Goal: Task Accomplishment & Management: Use online tool/utility

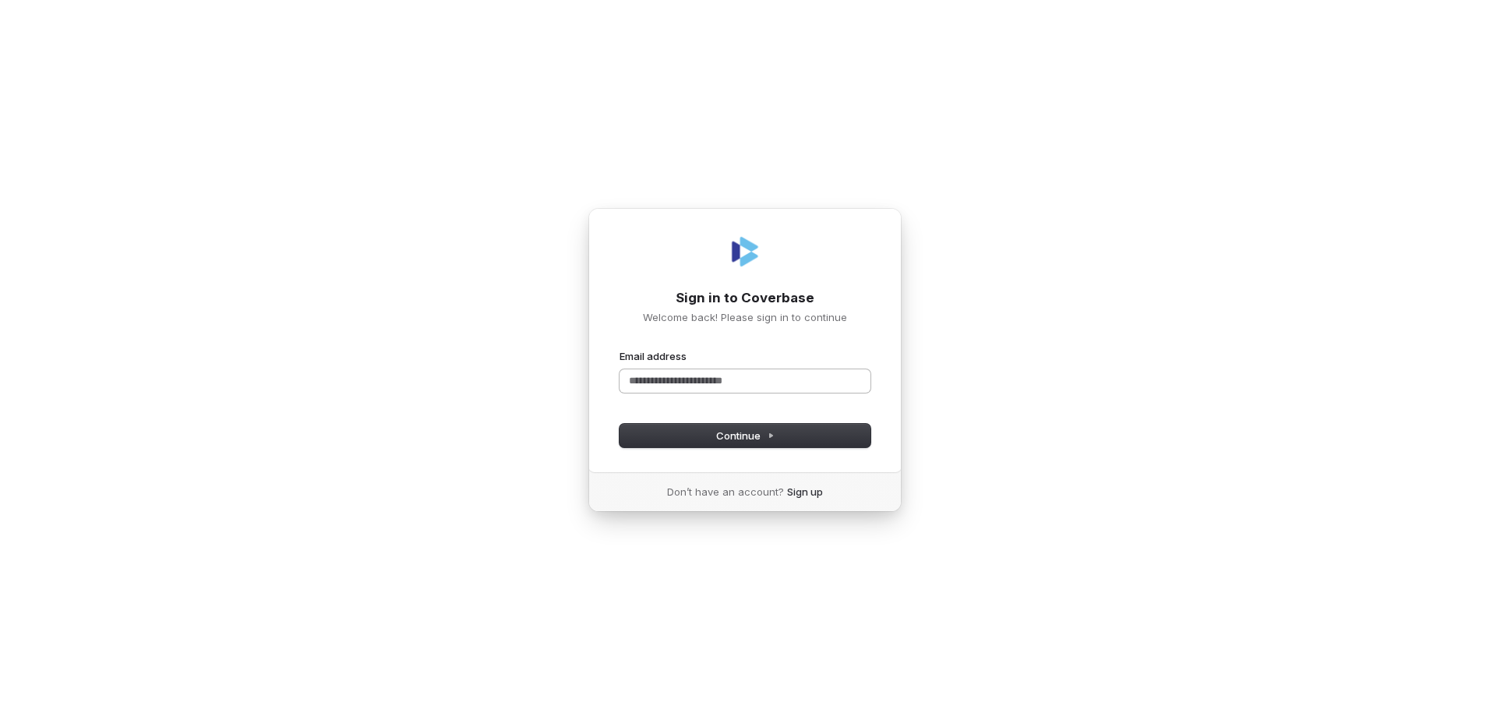
click at [658, 376] on input "Email address" at bounding box center [745, 380] width 251 height 23
click at [620, 453] on div "**********" at bounding box center [744, 340] width 313 height 265
click at [649, 445] on button "Continue" at bounding box center [745, 435] width 251 height 23
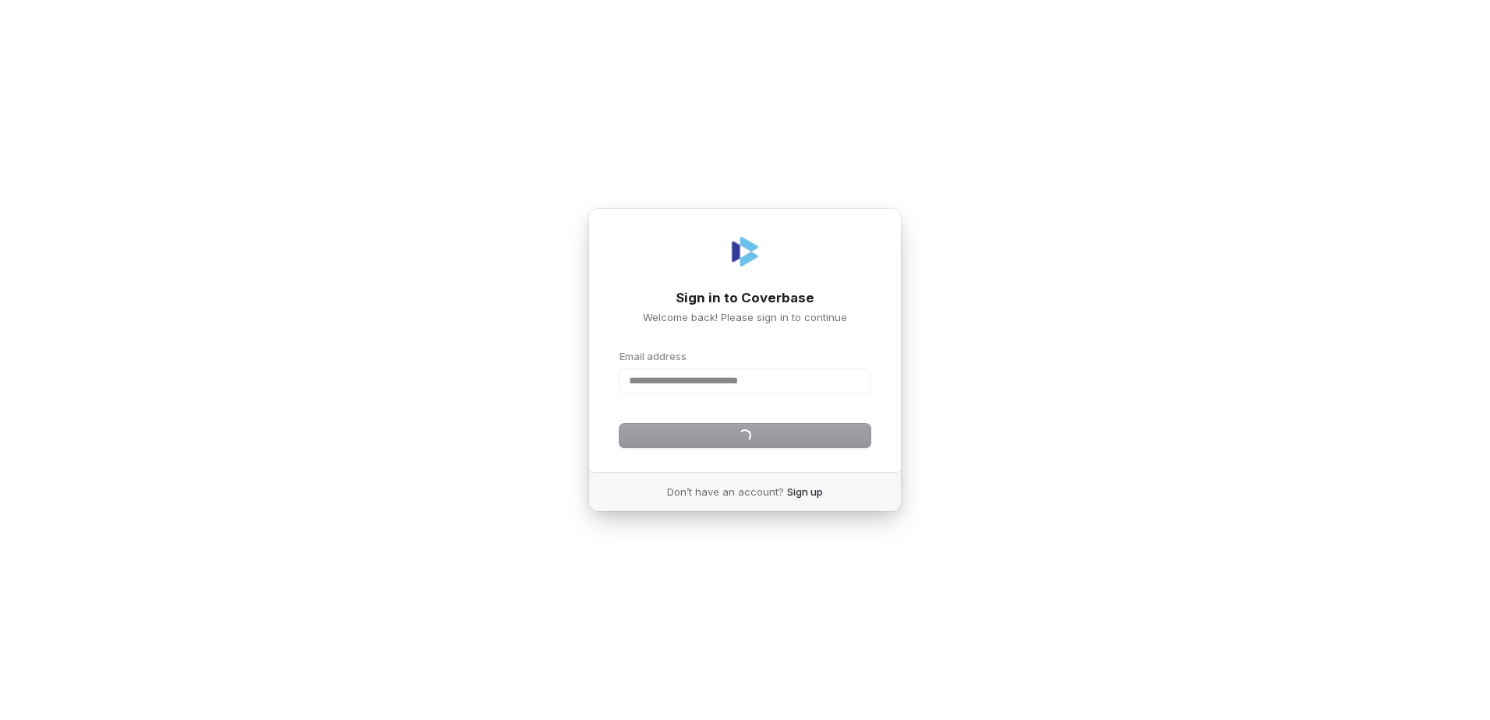
type input "**********"
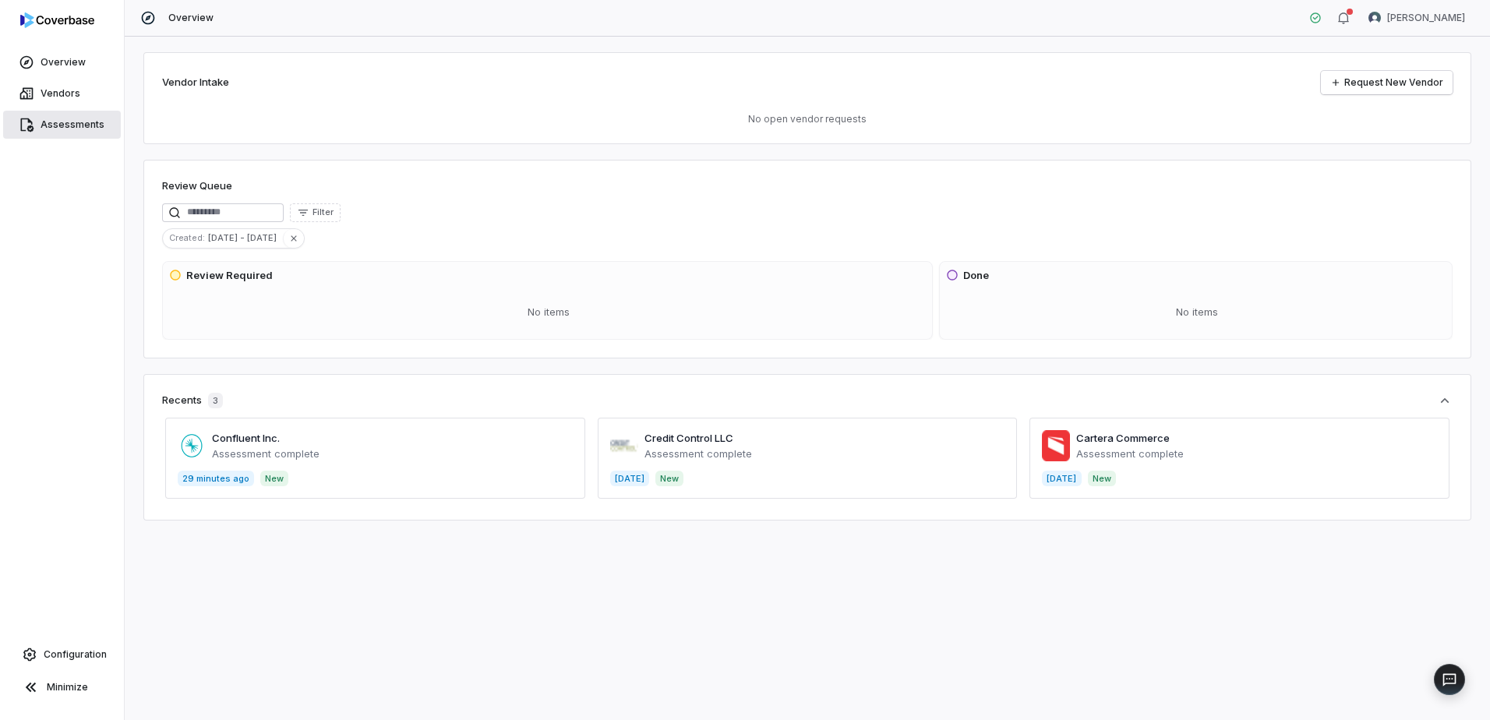
click at [48, 125] on span "Assessments" at bounding box center [73, 124] width 64 height 12
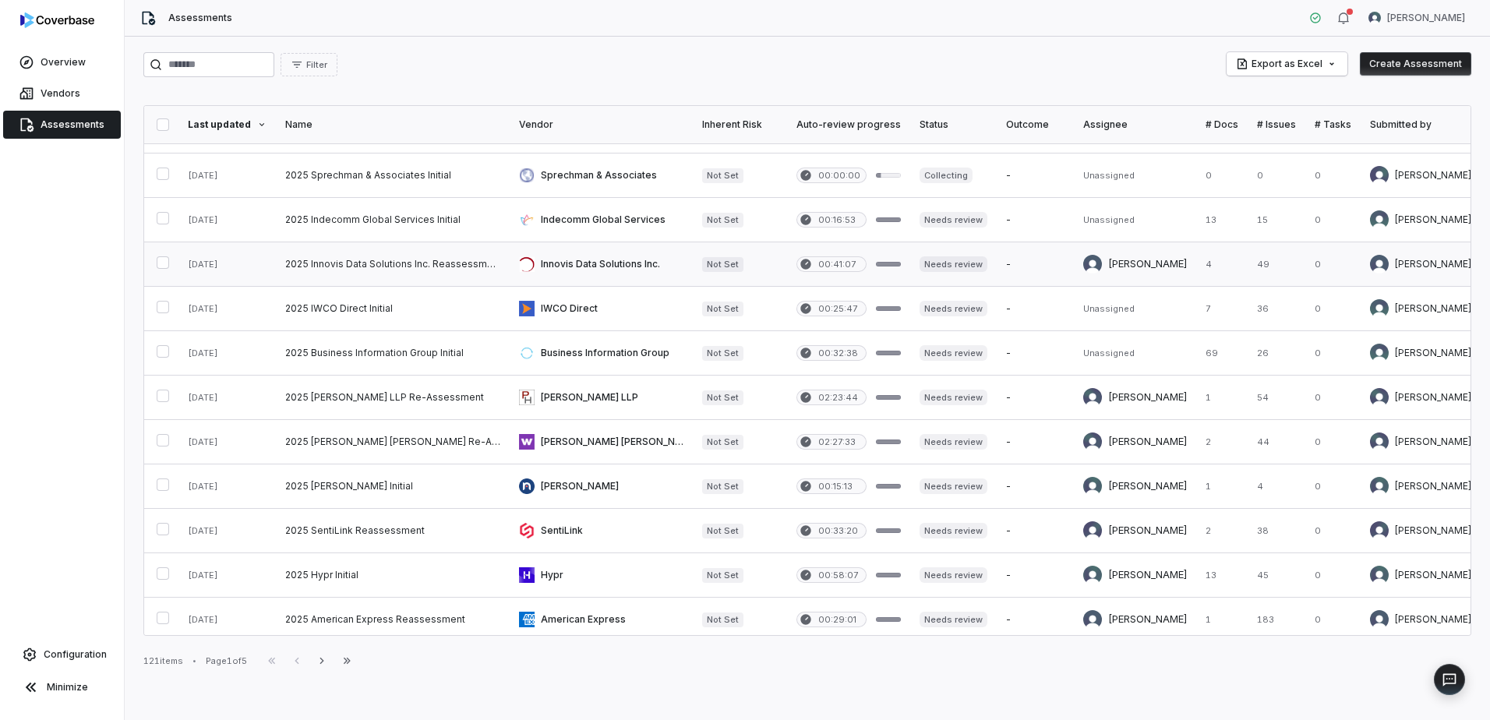
scroll to position [468, 0]
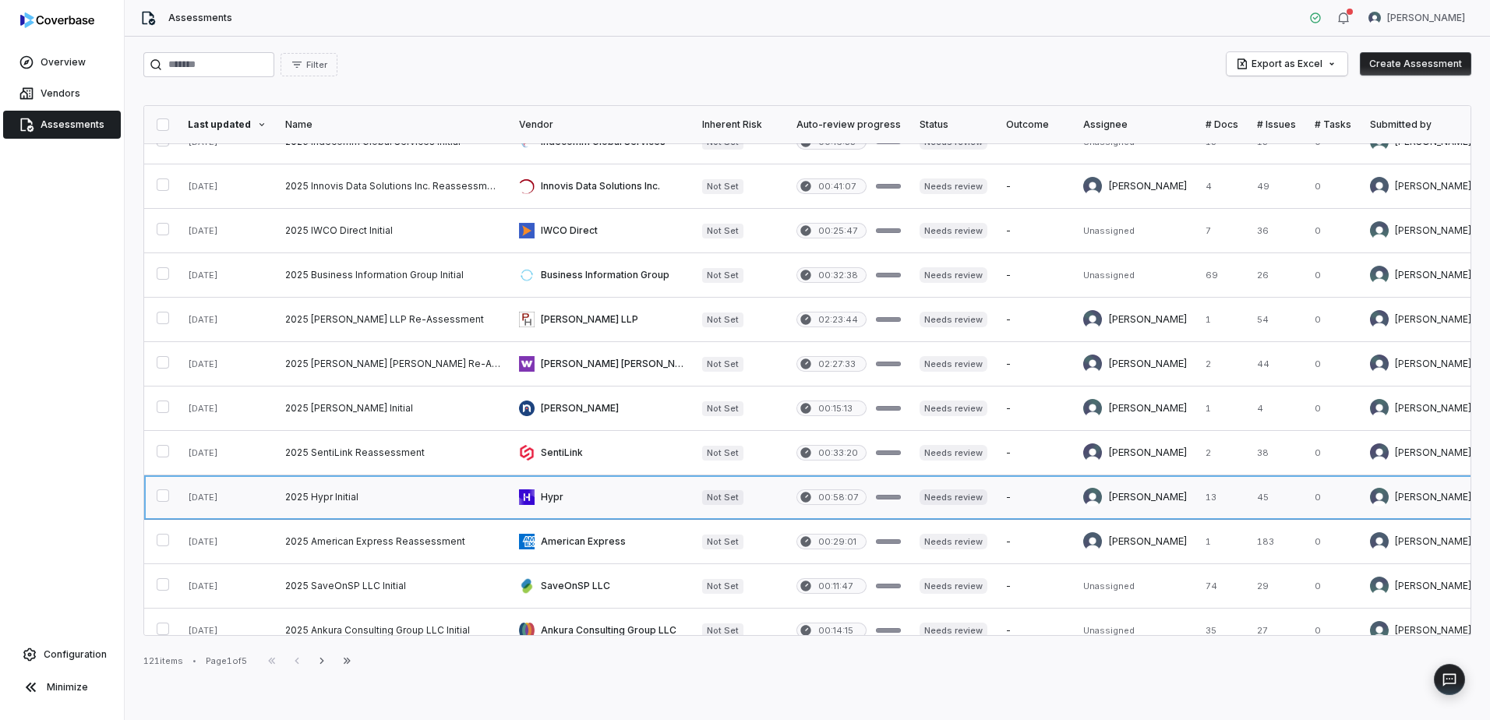
click at [616, 503] on link at bounding box center [601, 497] width 183 height 44
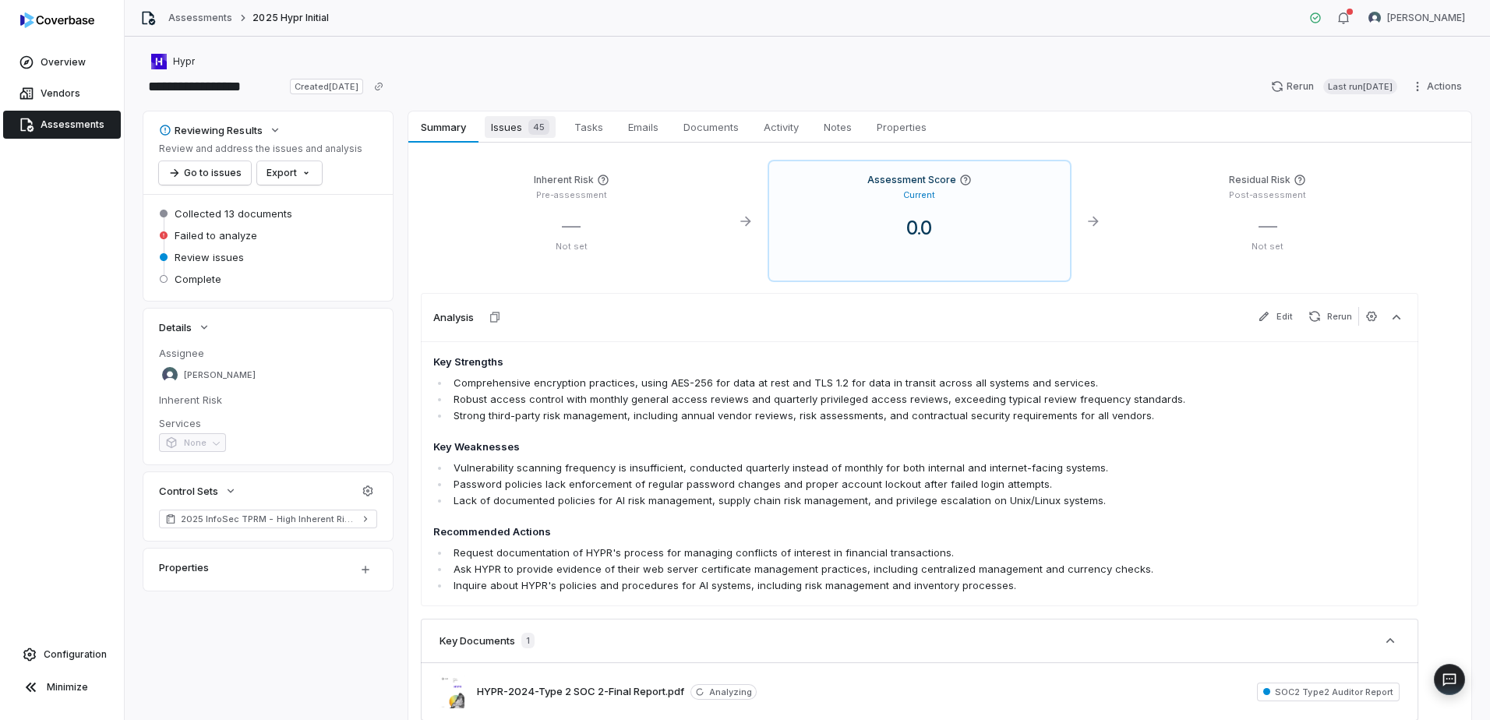
click at [514, 136] on span "Issues 45" at bounding box center [520, 127] width 71 height 22
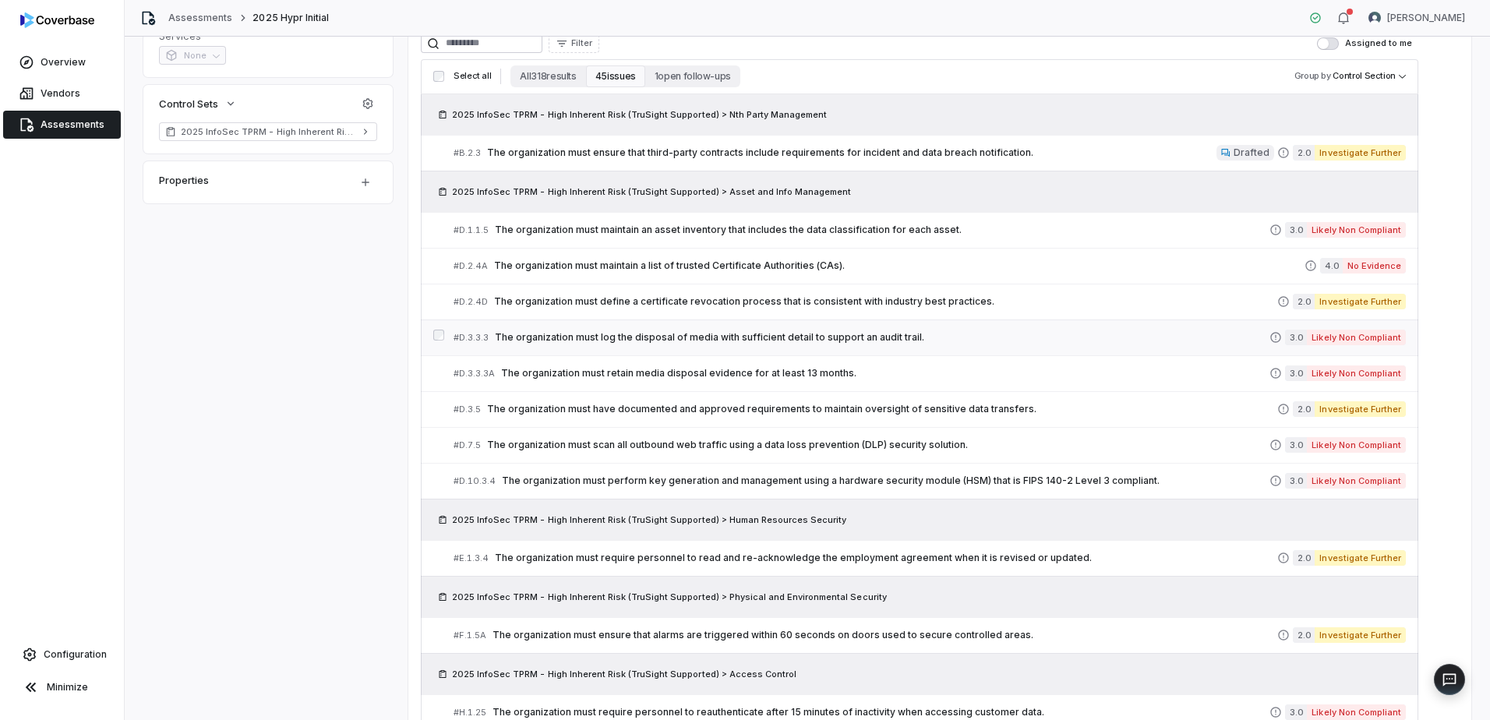
scroll to position [390, 0]
click at [1039, 227] on span "The organization must maintain an asset inventory that includes the data classi…" at bounding box center [882, 227] width 775 height 12
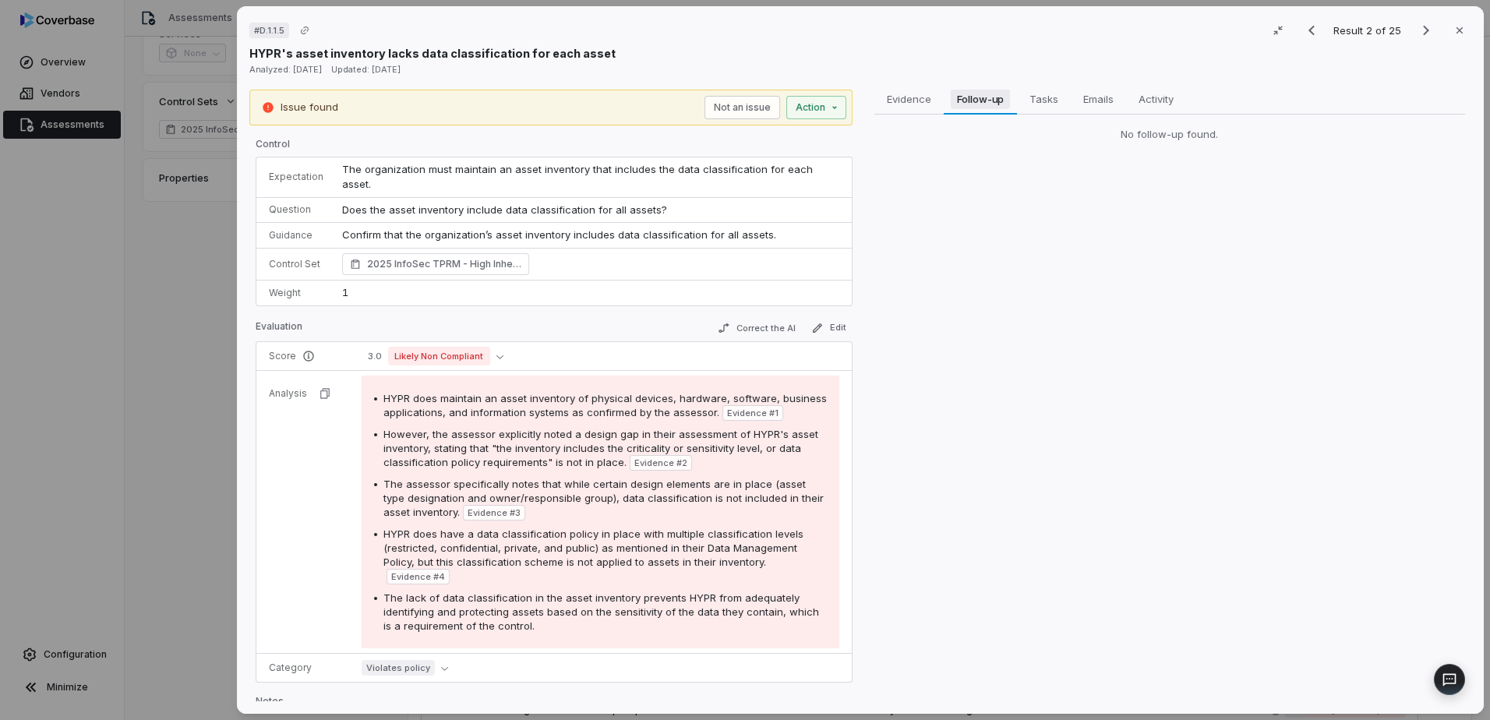
click at [983, 94] on span "Follow-up" at bounding box center [981, 99] width 60 height 20
click at [905, 96] on span "Evidence" at bounding box center [909, 99] width 57 height 20
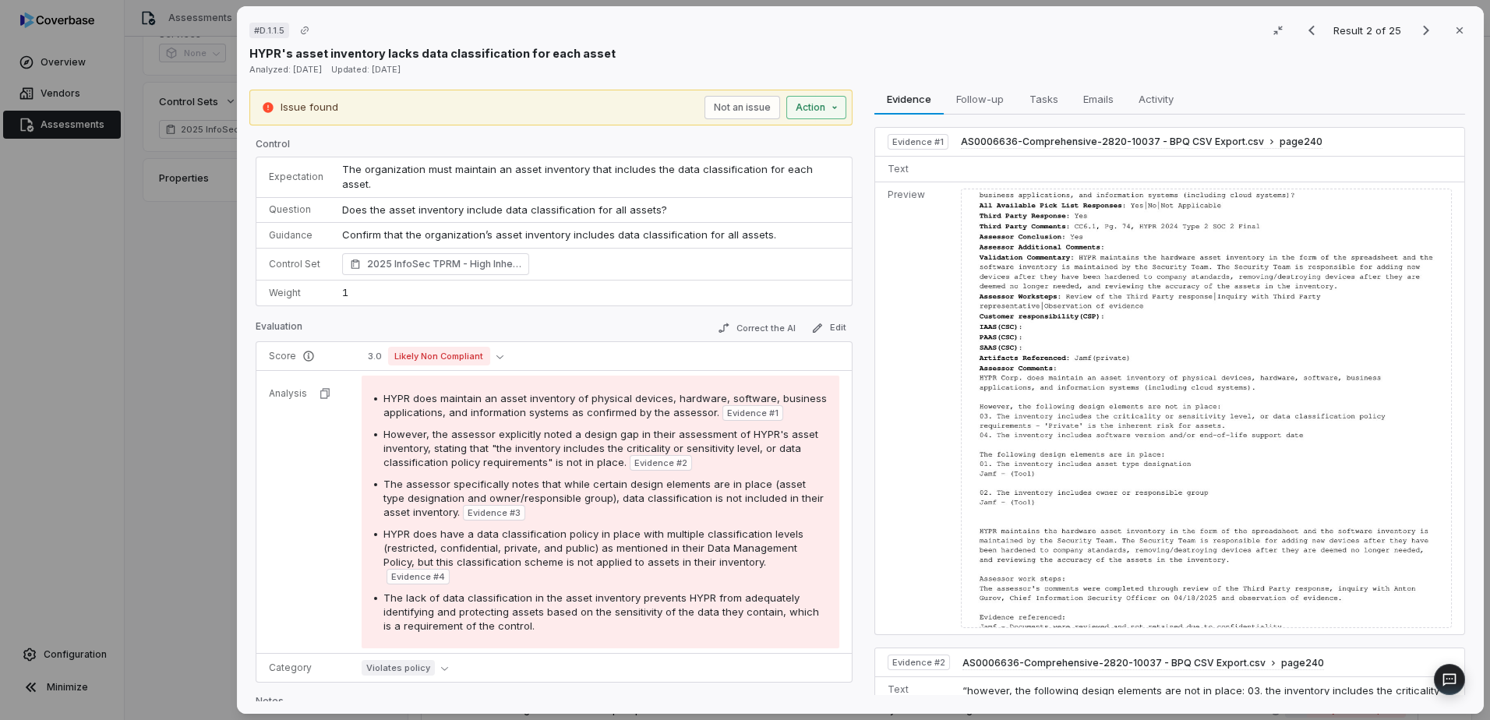
click at [839, 105] on div "# D.1.1.5 Result 2 of 25 Close HYPR's asset inventory lacks data classification…" at bounding box center [745, 360] width 1490 height 720
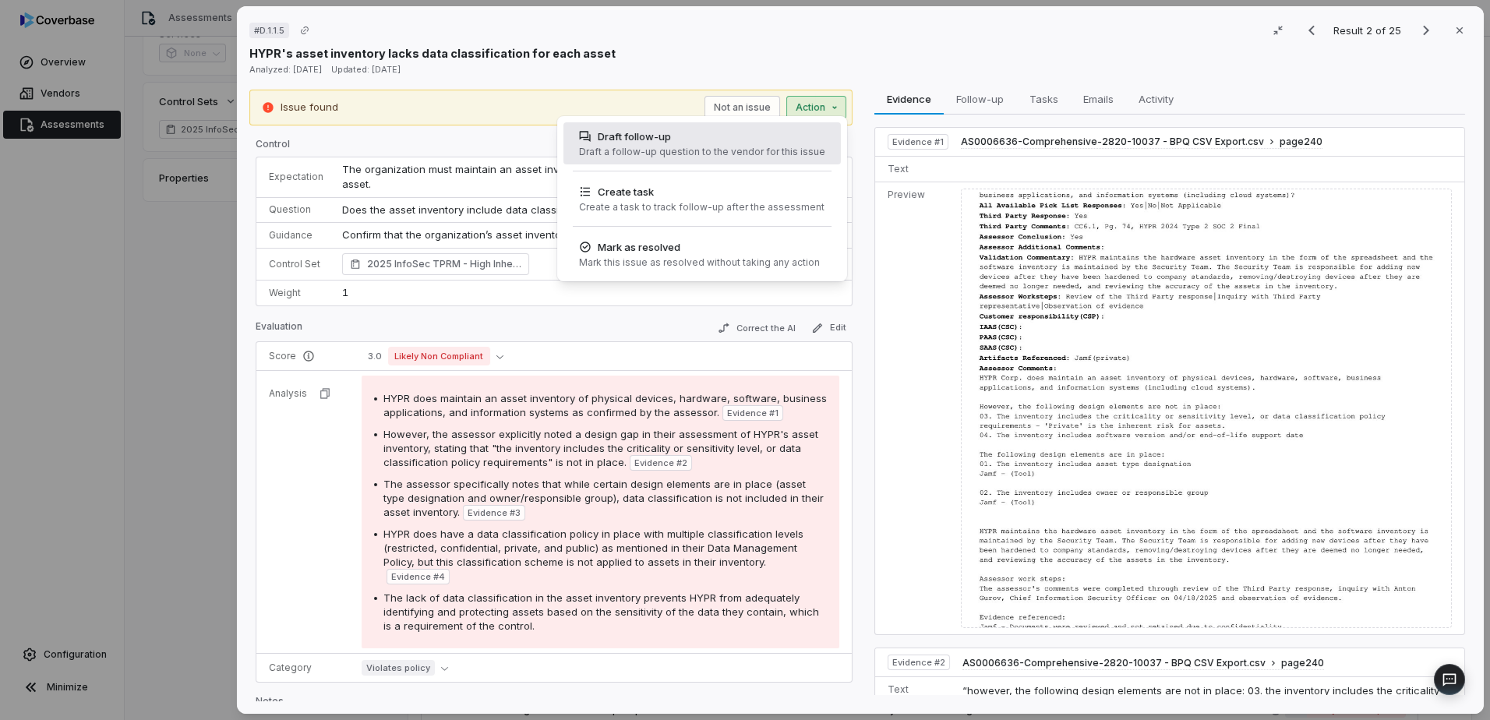
click at [793, 143] on div "Draft follow-up" at bounding box center [702, 137] width 246 height 16
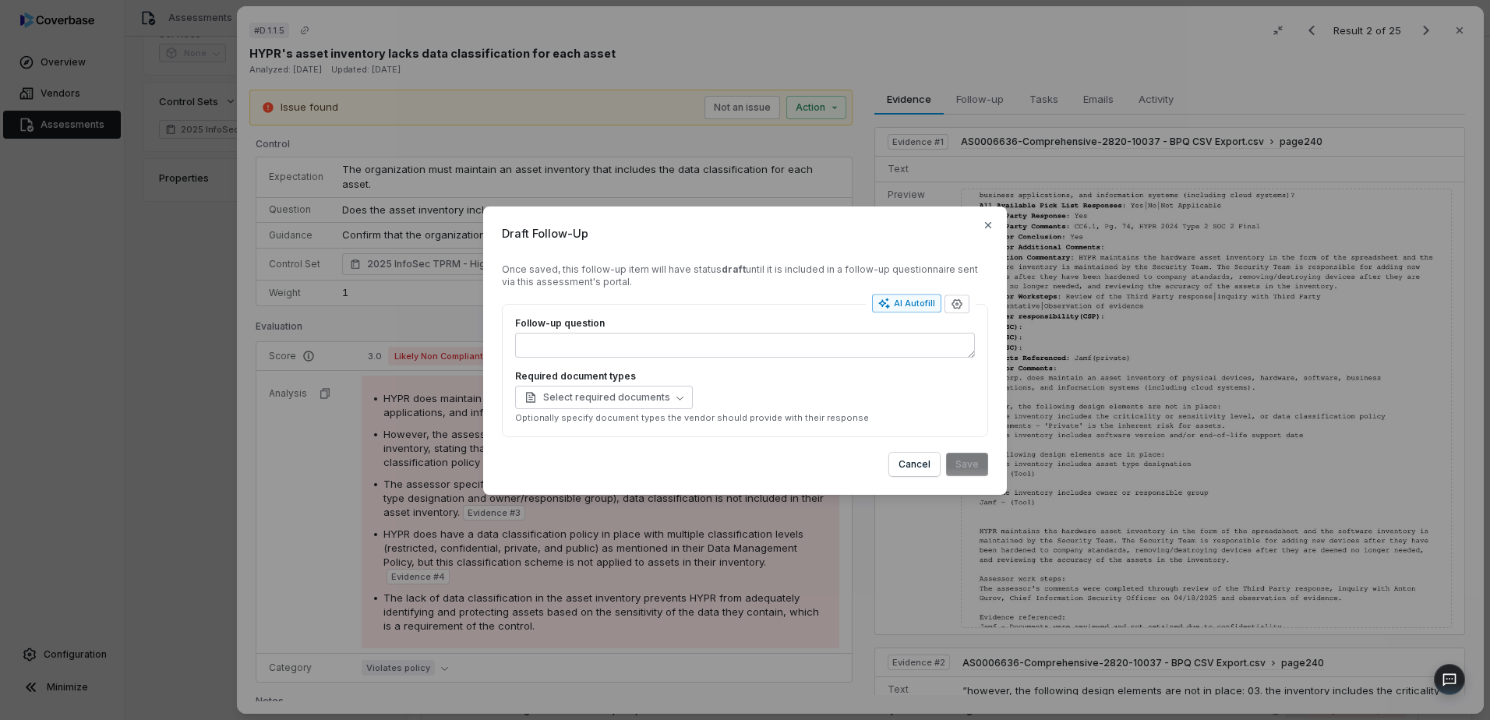
click at [916, 307] on div "AI Autofill" at bounding box center [906, 304] width 57 height 12
type textarea "**********"
type textarea "*"
type textarea "**********"
type textarea "*"
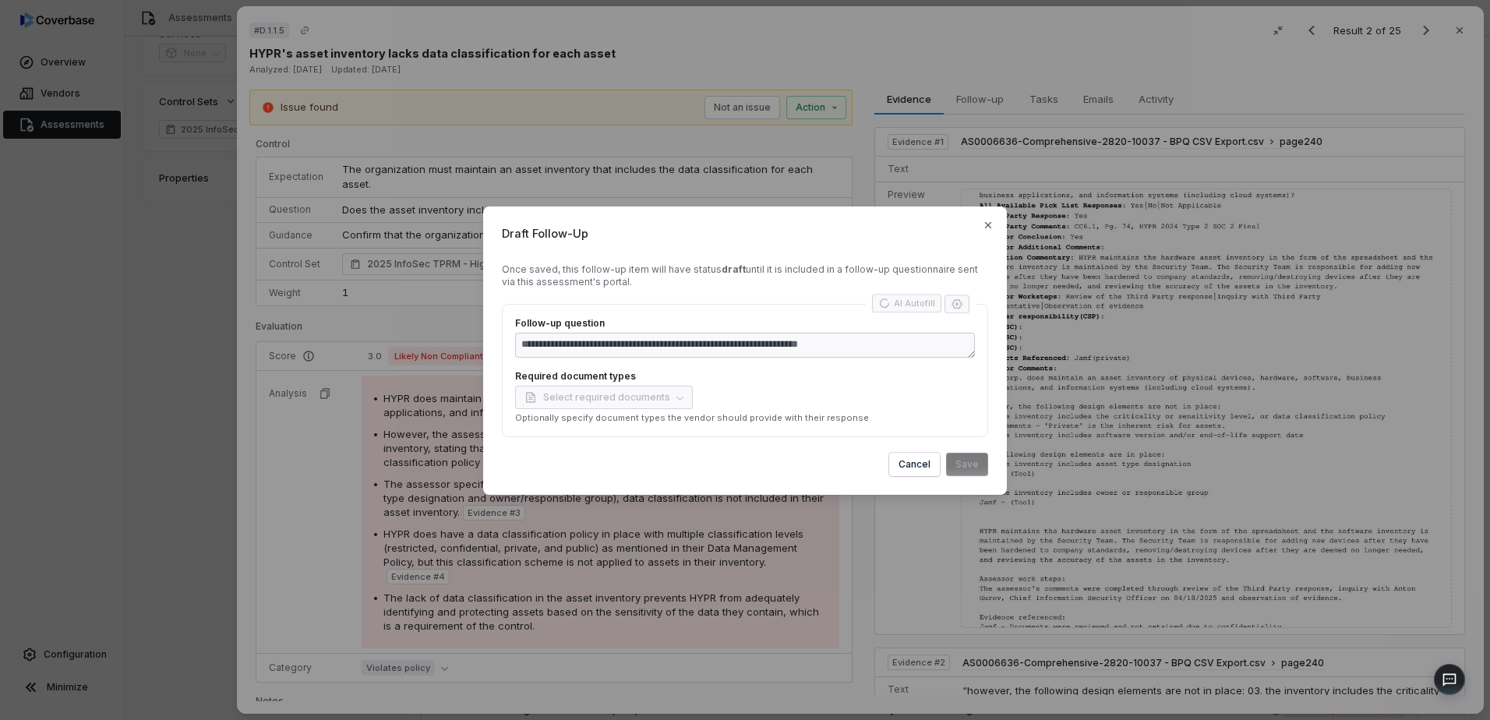
type textarea "**********"
type textarea "*"
type textarea "**********"
type textarea "*"
type textarea "**********"
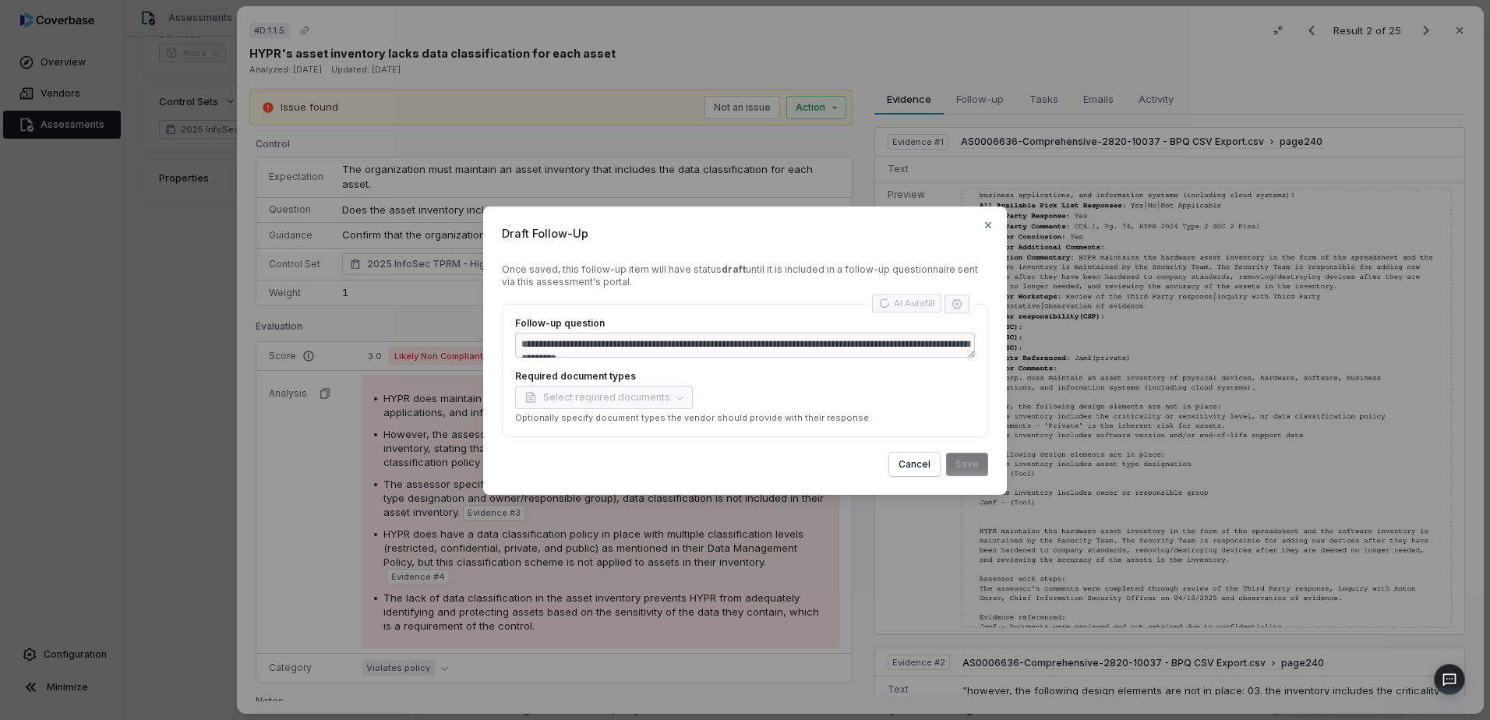
type textarea "*"
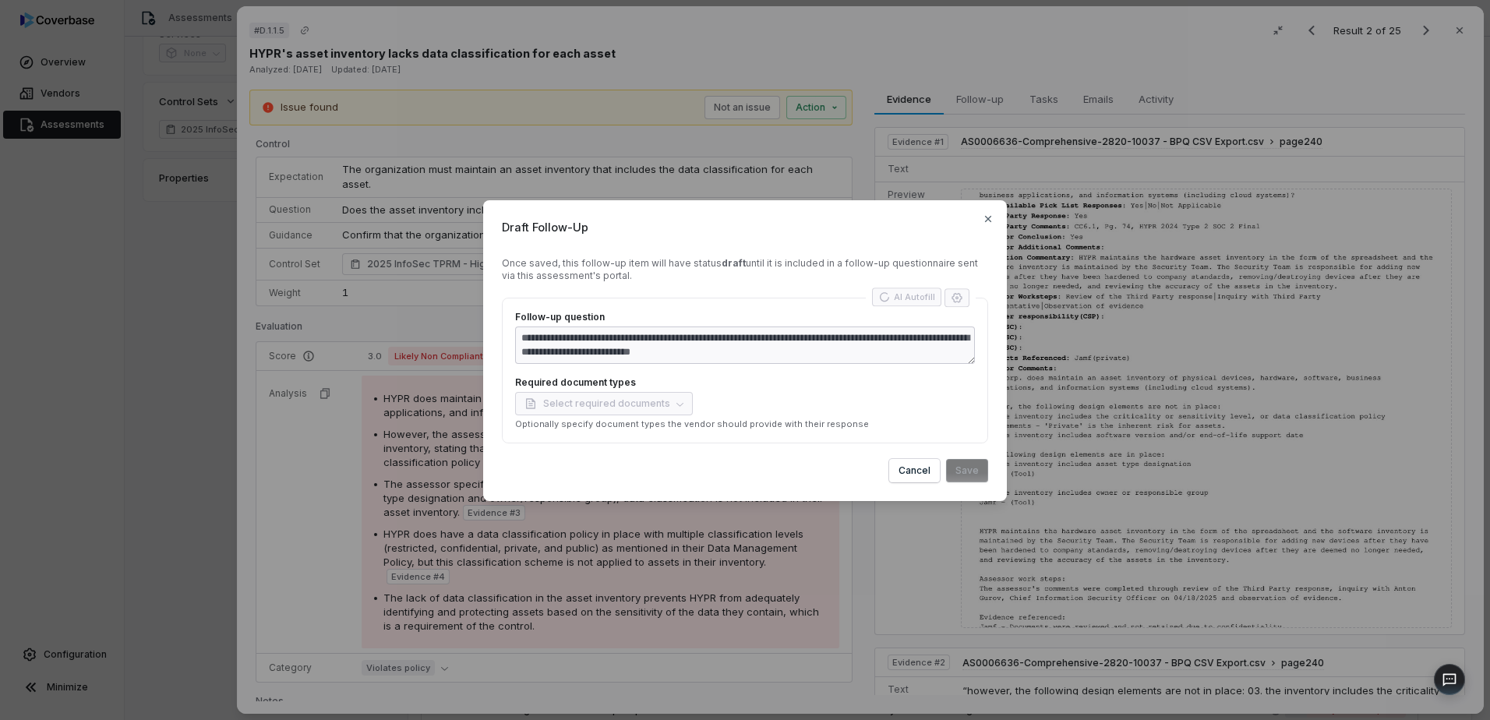
type textarea "**********"
type textarea "*"
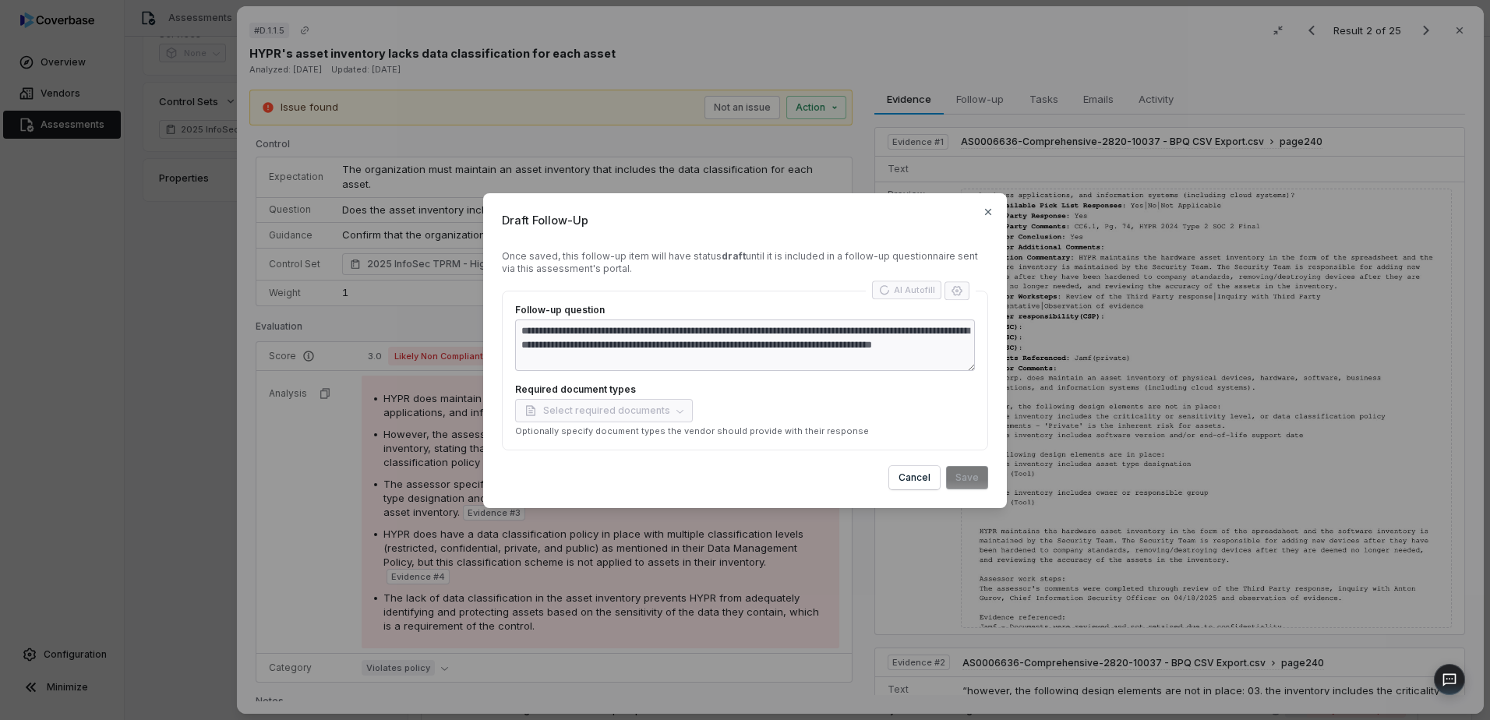
type textarea "**********"
type textarea "*"
type textarea "**********"
type textarea "*"
type textarea "**********"
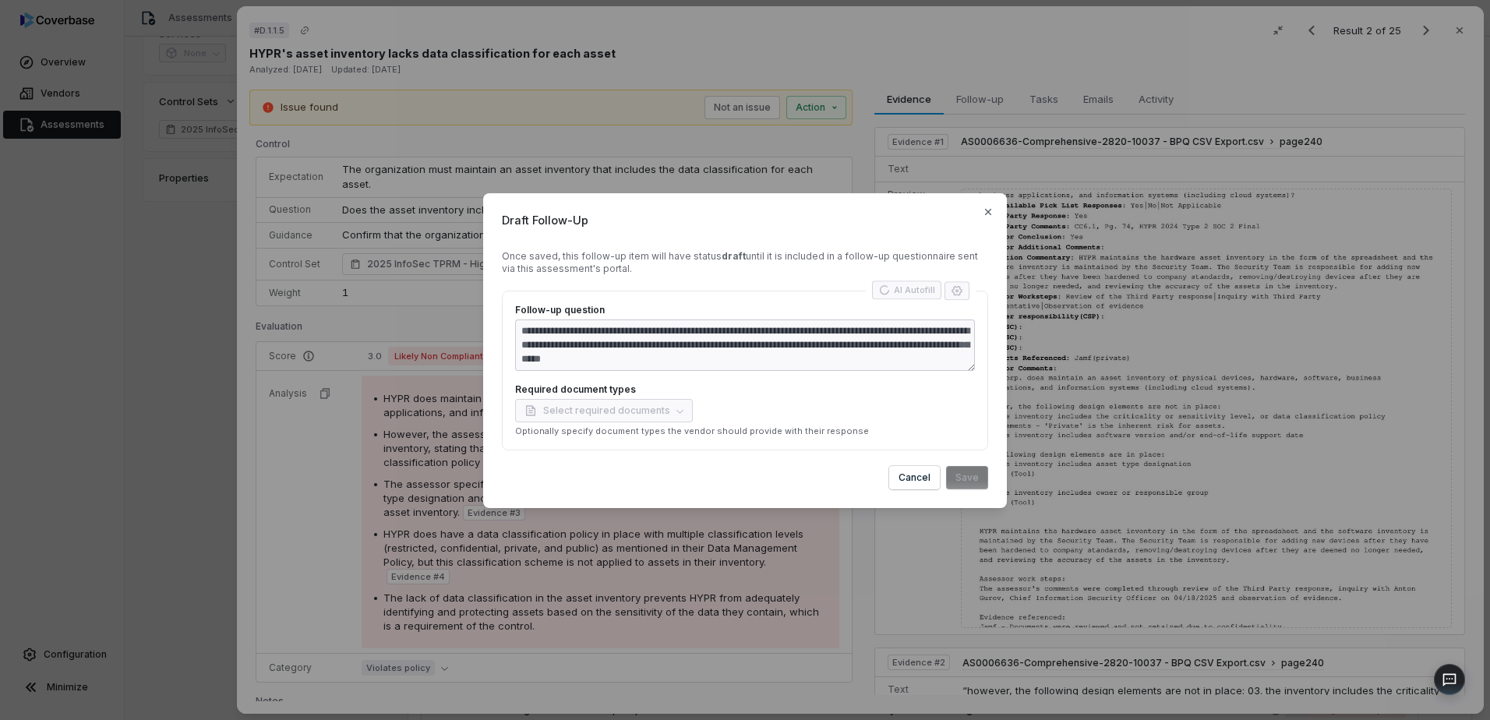
type textarea "*"
type textarea "**********"
type textarea "*"
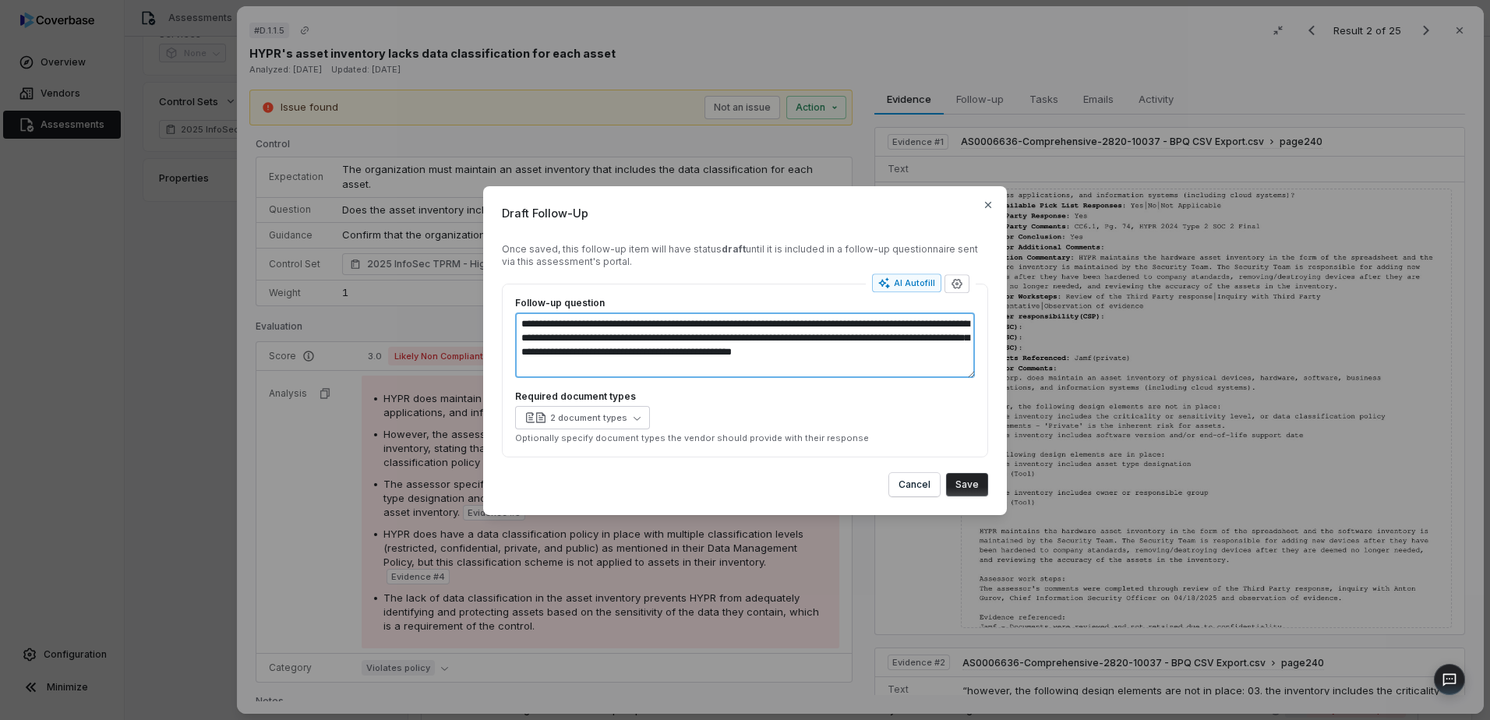
click at [831, 366] on textarea "**********" at bounding box center [745, 344] width 460 height 65
click at [975, 483] on button "Save" at bounding box center [967, 484] width 42 height 23
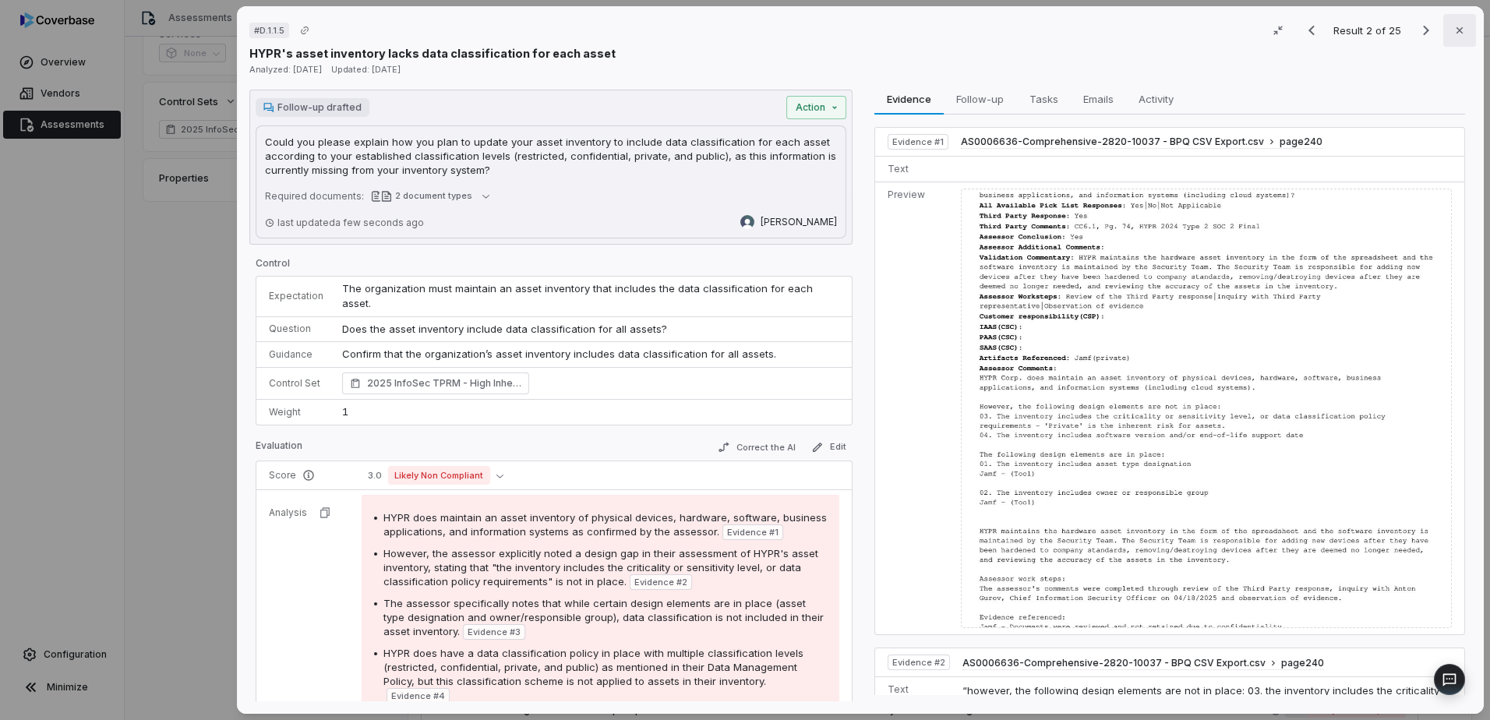
click at [1453, 31] on icon "button" at bounding box center [1459, 30] width 12 height 12
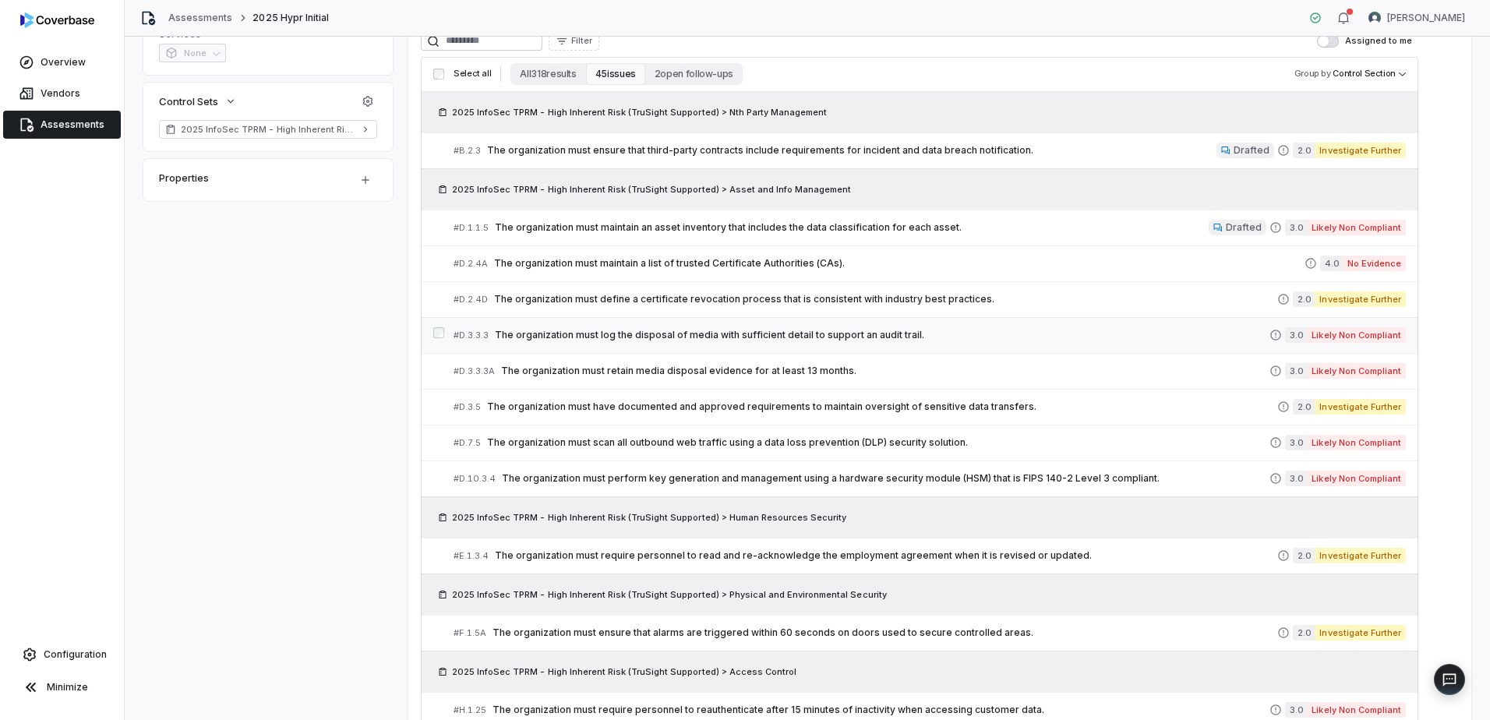
click at [1003, 337] on span "The organization must log the disposal of media with sufficient detail to suppo…" at bounding box center [882, 335] width 775 height 12
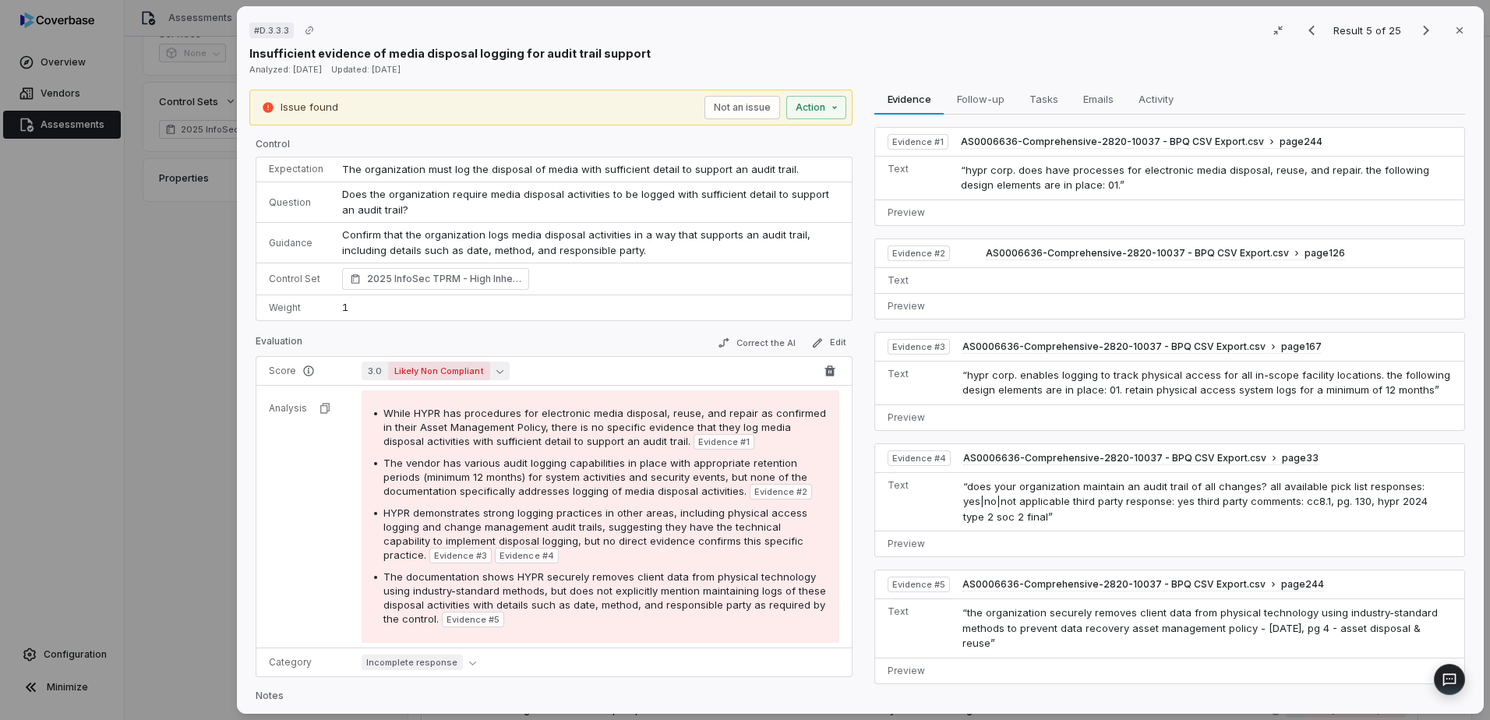
click at [505, 297] on td "1" at bounding box center [592, 307] width 519 height 25
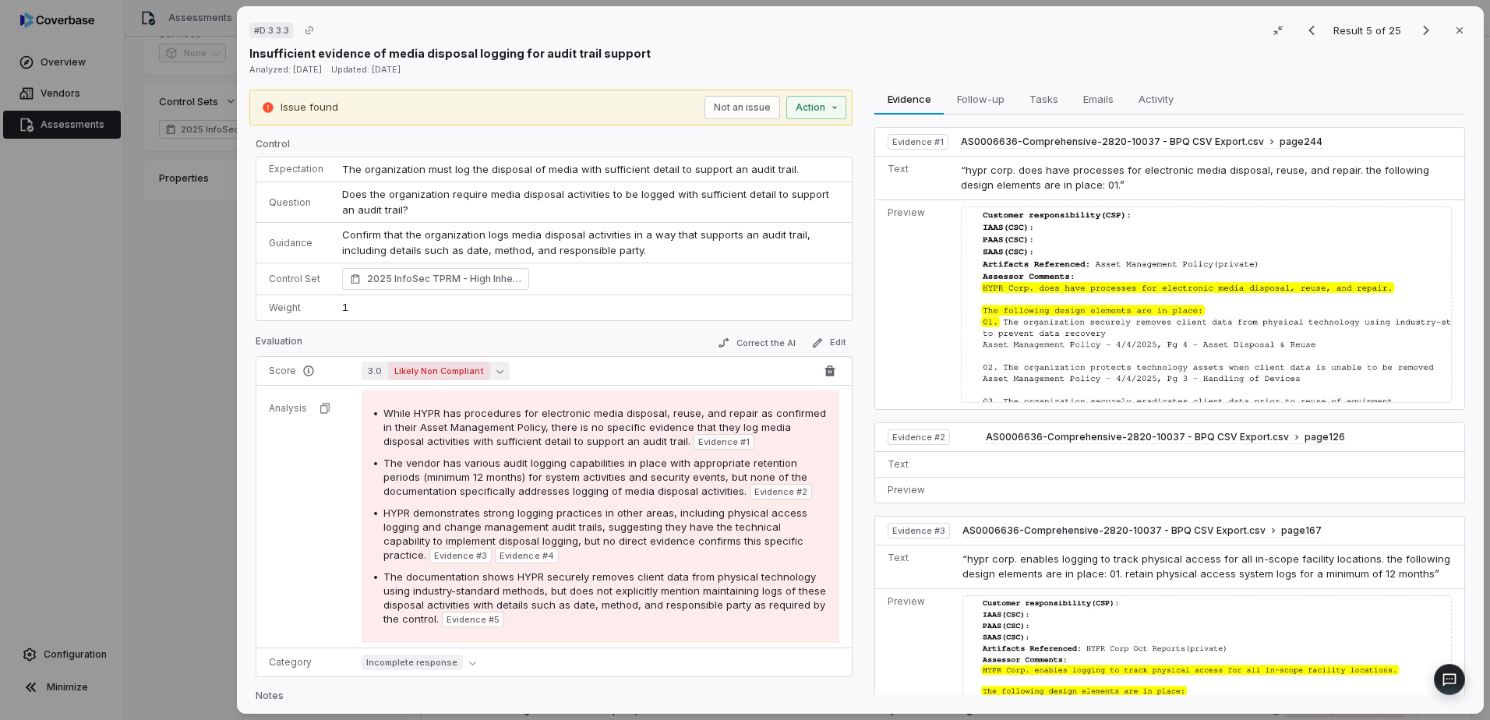
click at [496, 373] on icon "button" at bounding box center [499, 371] width 7 height 7
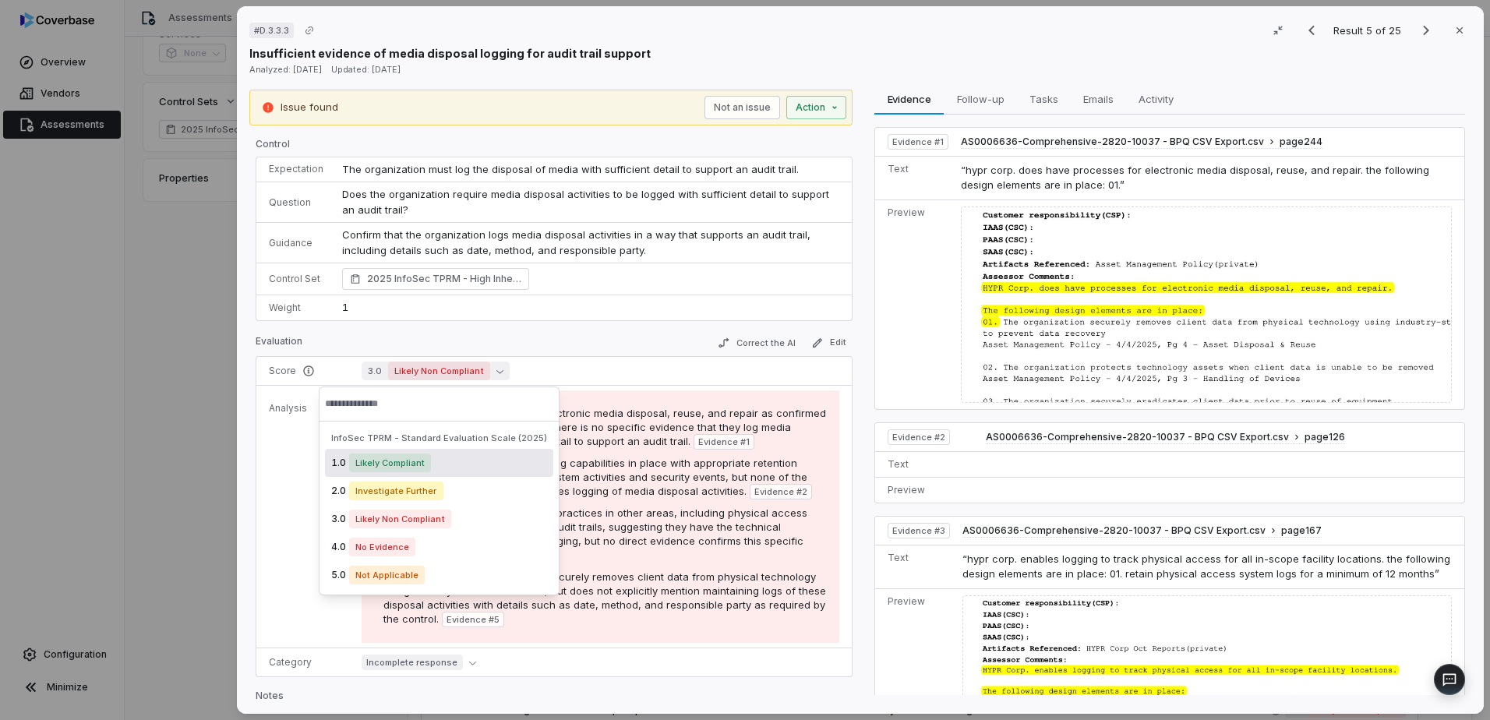
click at [444, 461] on div "1.0 Likely Compliant" at bounding box center [439, 463] width 228 height 28
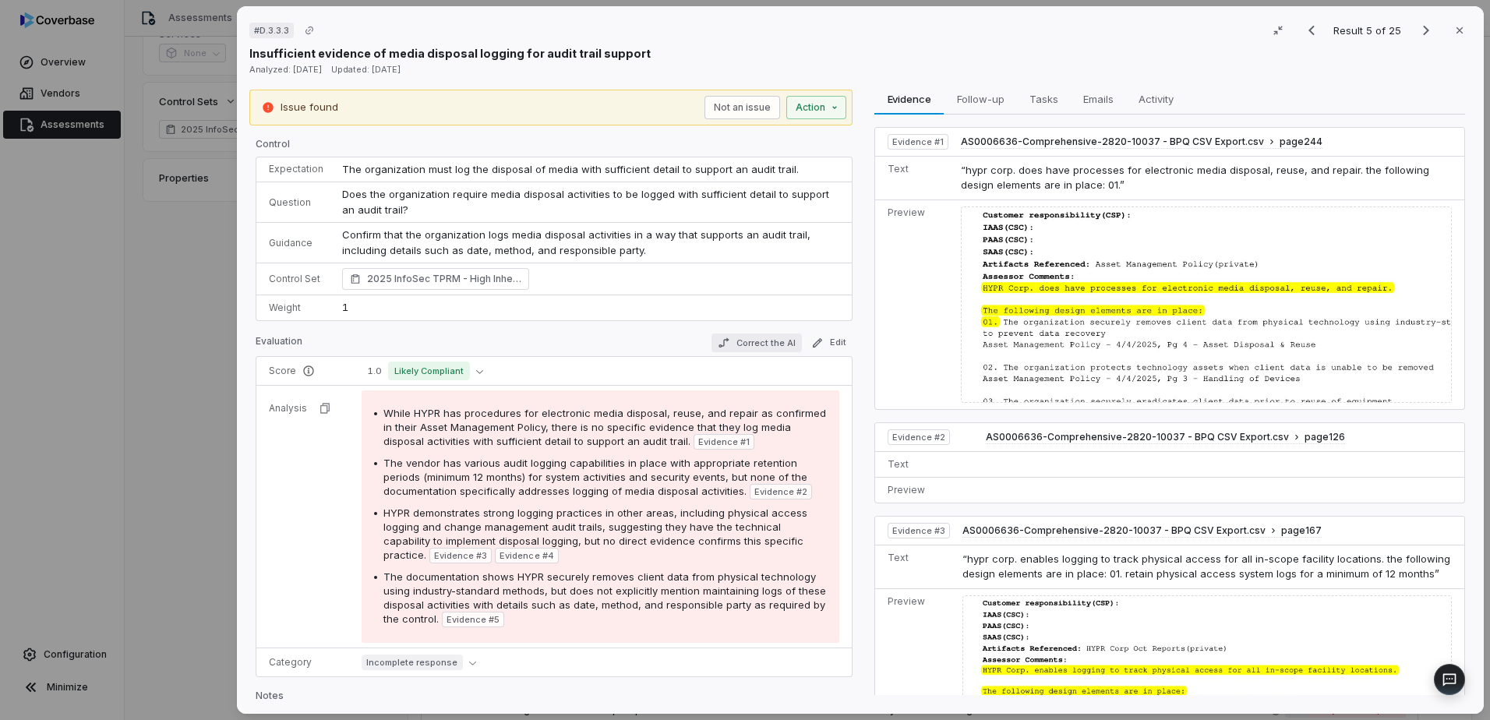
click at [737, 348] on button "Correct the AI" at bounding box center [756, 343] width 90 height 19
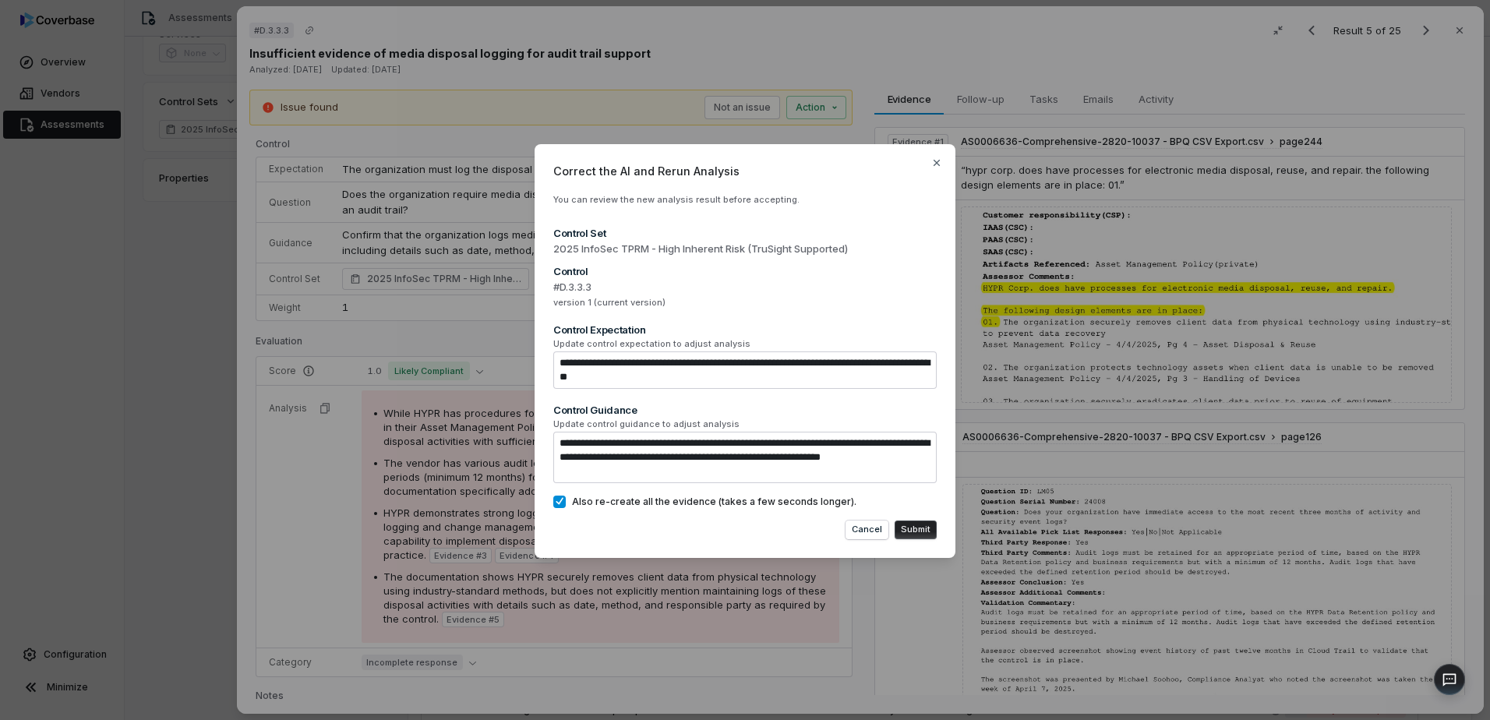
click at [920, 531] on button "Submit" at bounding box center [916, 530] width 42 height 19
type textarea "*"
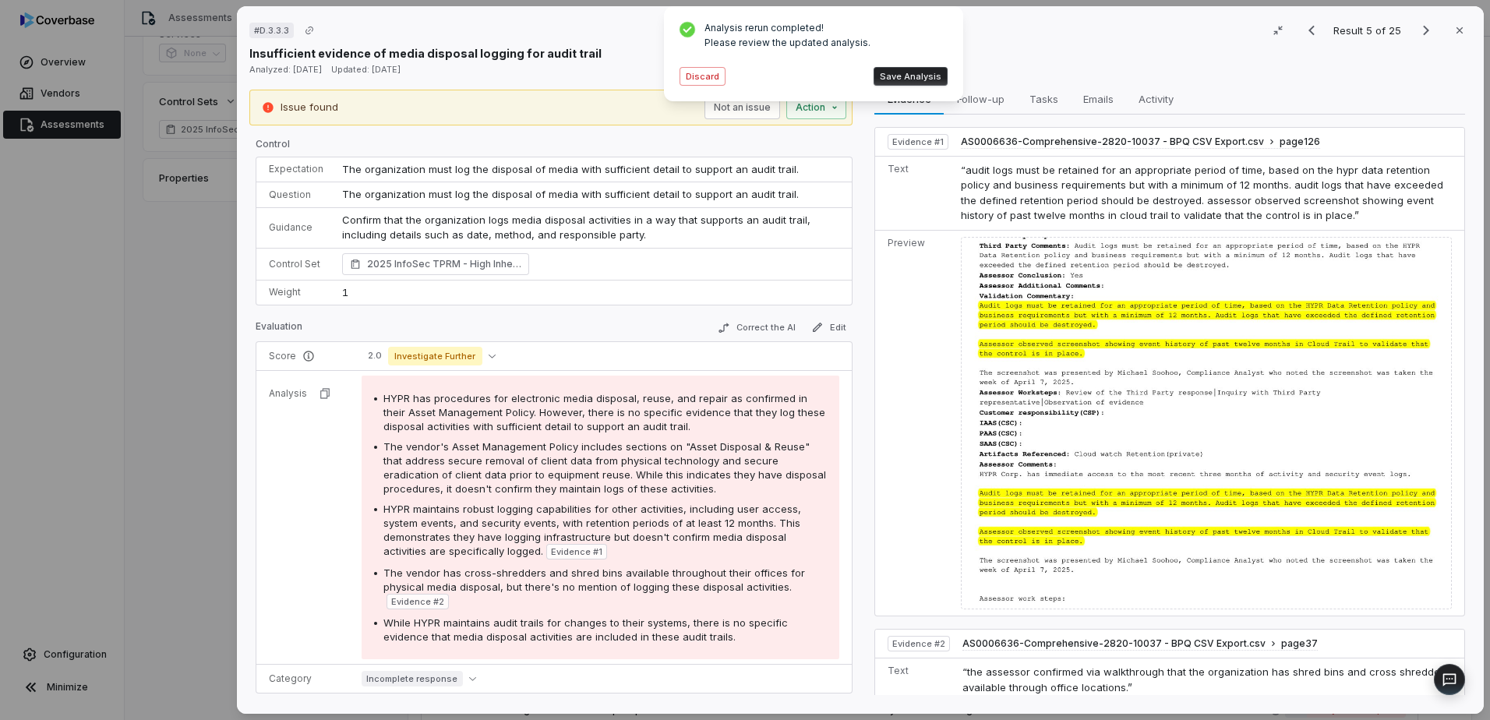
click at [920, 76] on button "Save Analysis" at bounding box center [911, 76] width 74 height 19
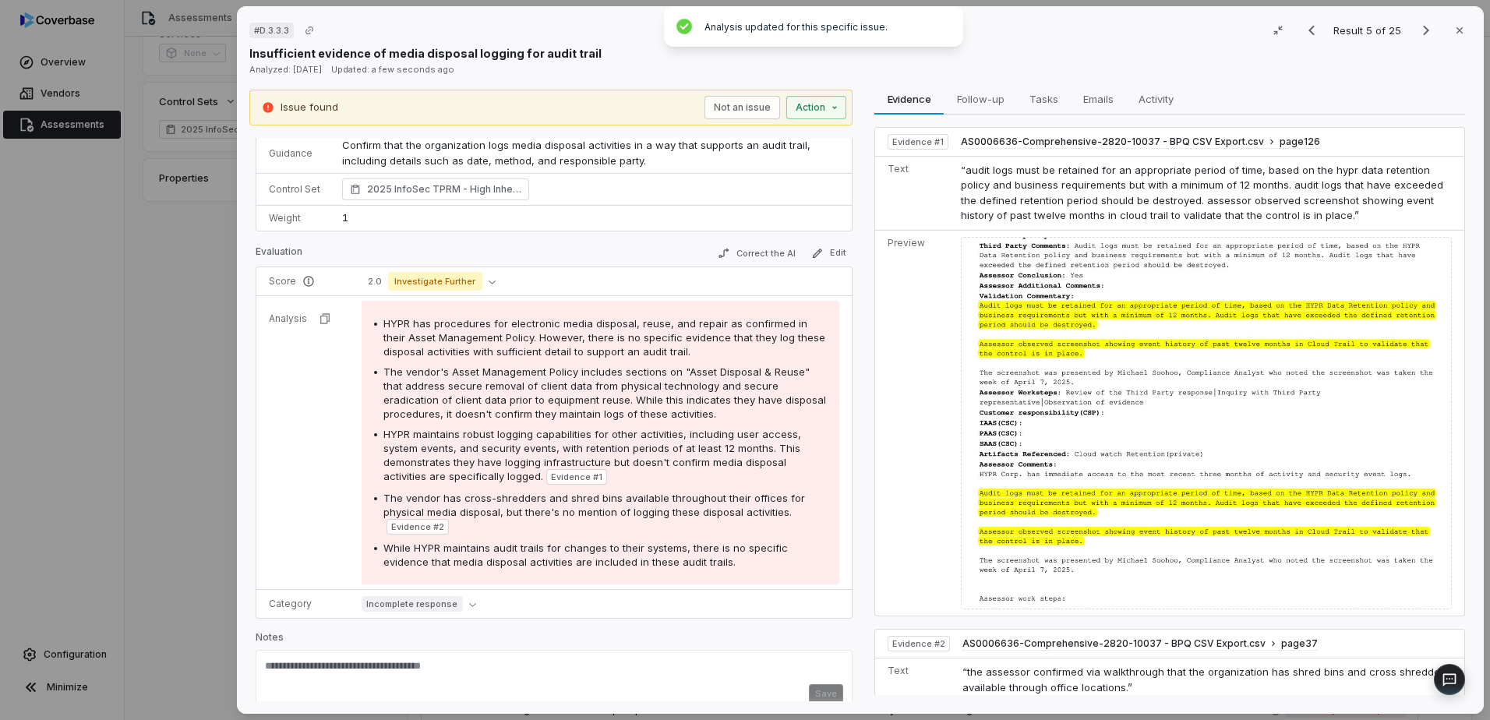
scroll to position [107, 0]
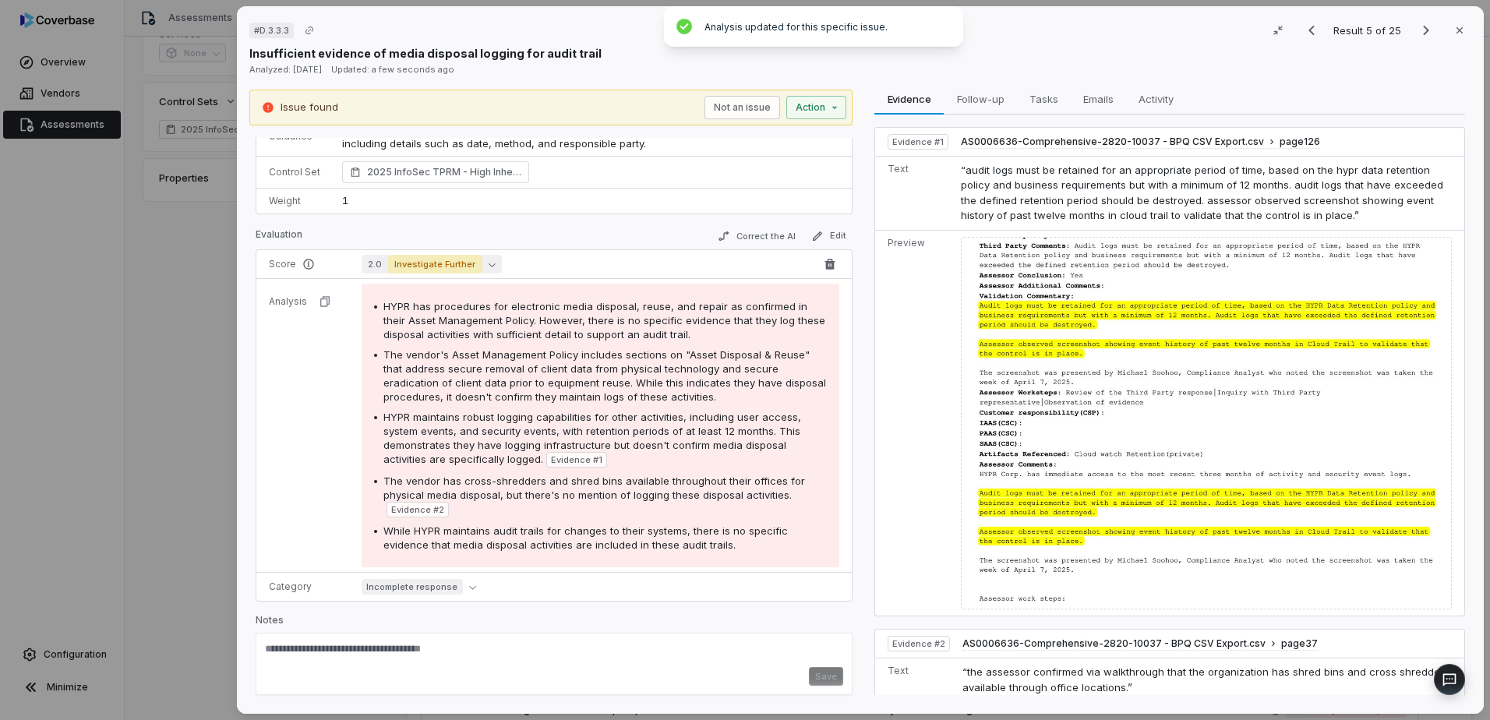
click at [443, 264] on span "Investigate Further" at bounding box center [435, 264] width 94 height 19
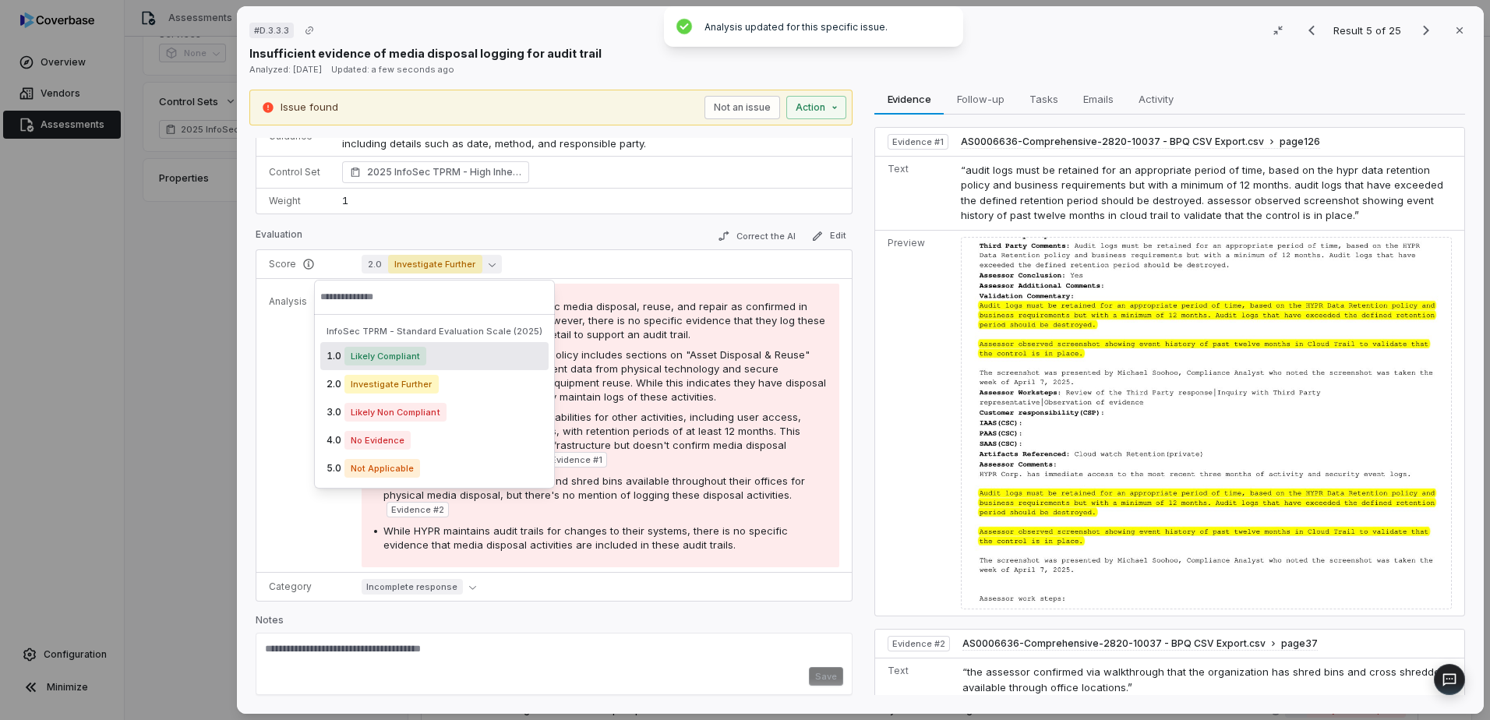
click at [436, 359] on div "1.0 Likely Compliant" at bounding box center [434, 356] width 228 height 28
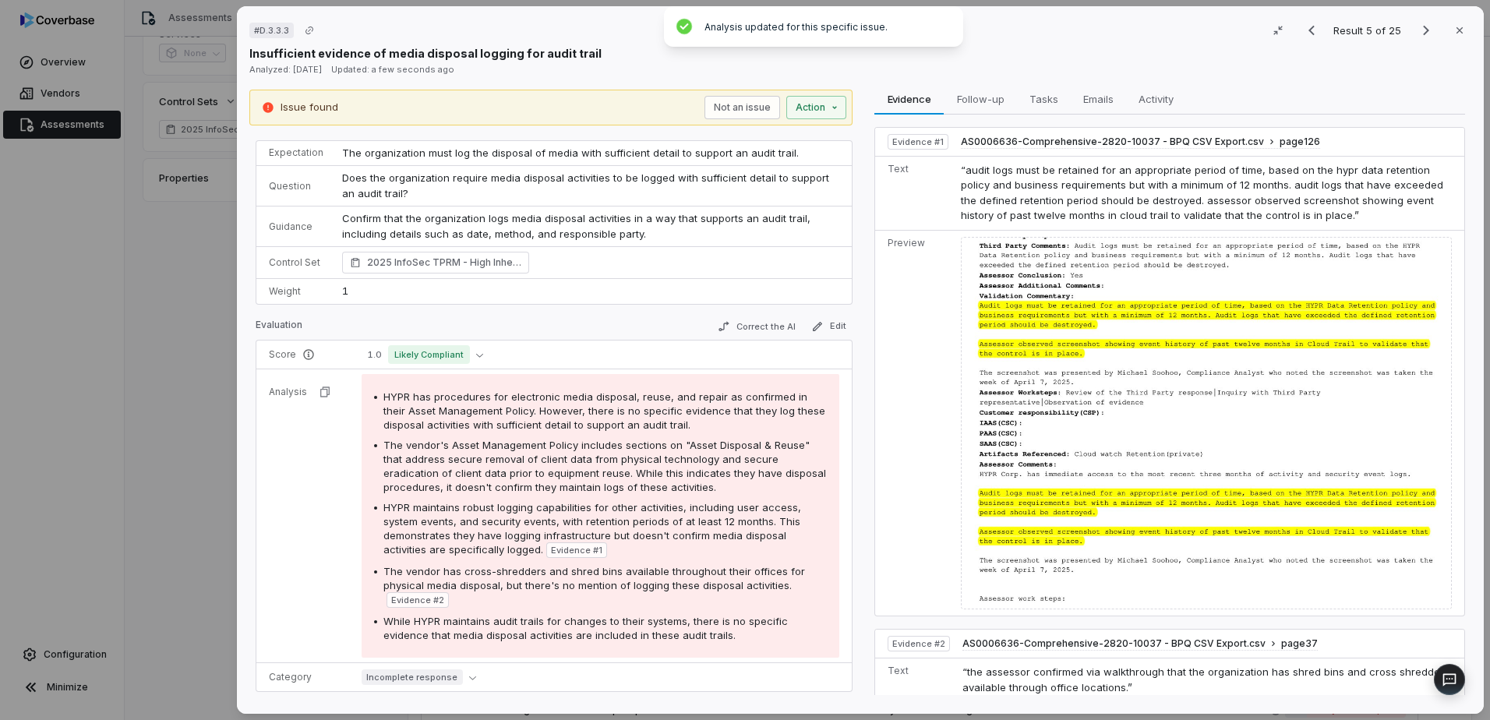
scroll to position [0, 0]
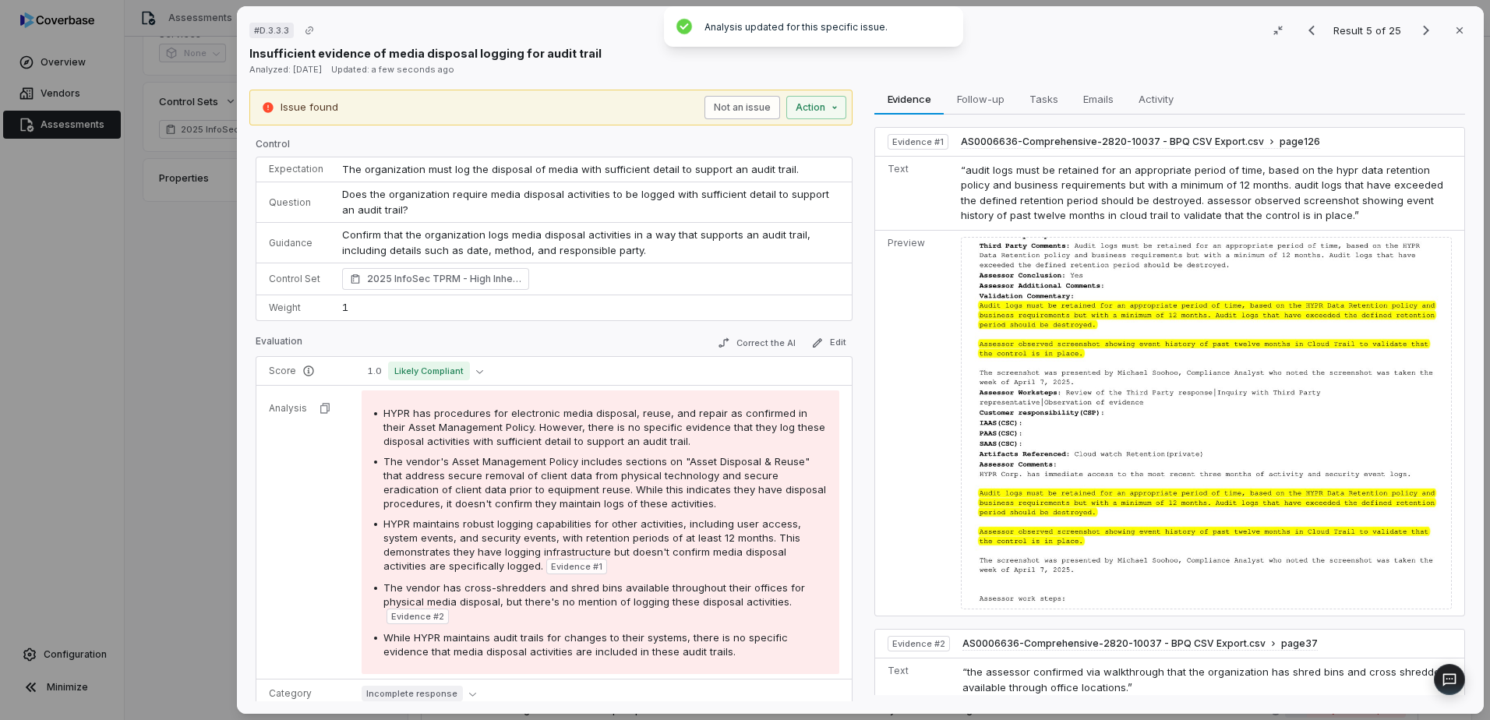
click at [728, 115] on button "Not an issue" at bounding box center [742, 107] width 76 height 23
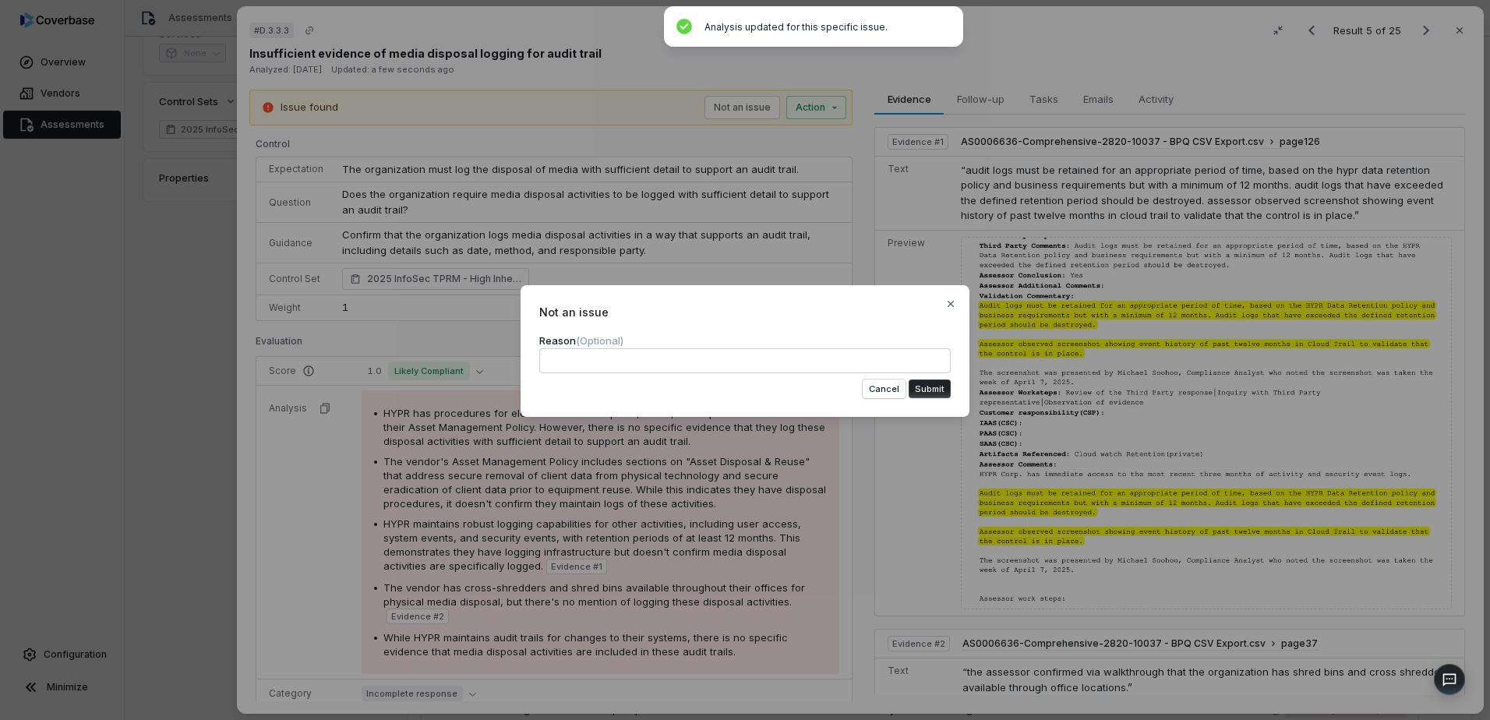
click at [939, 392] on button "Submit" at bounding box center [930, 389] width 42 height 19
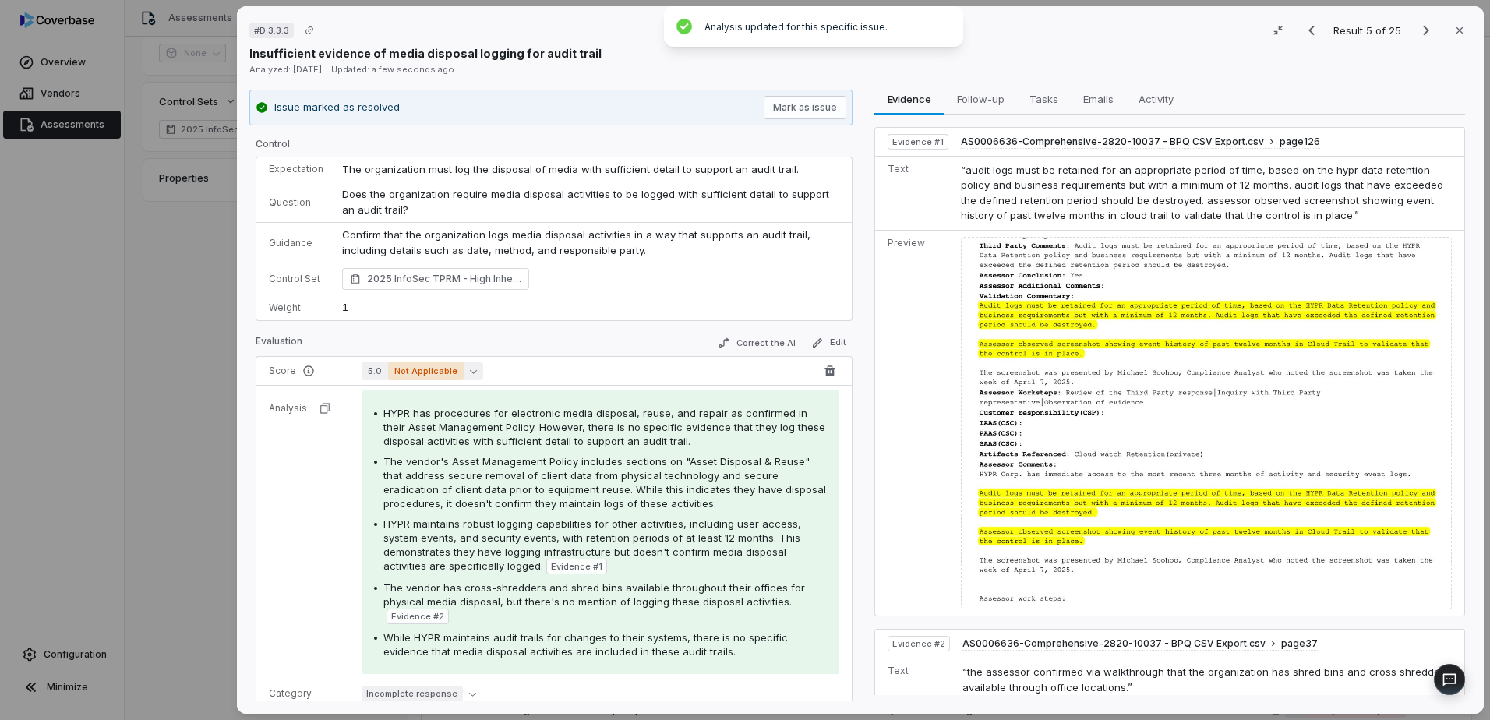
click at [470, 368] on icon "button" at bounding box center [473, 371] width 7 height 7
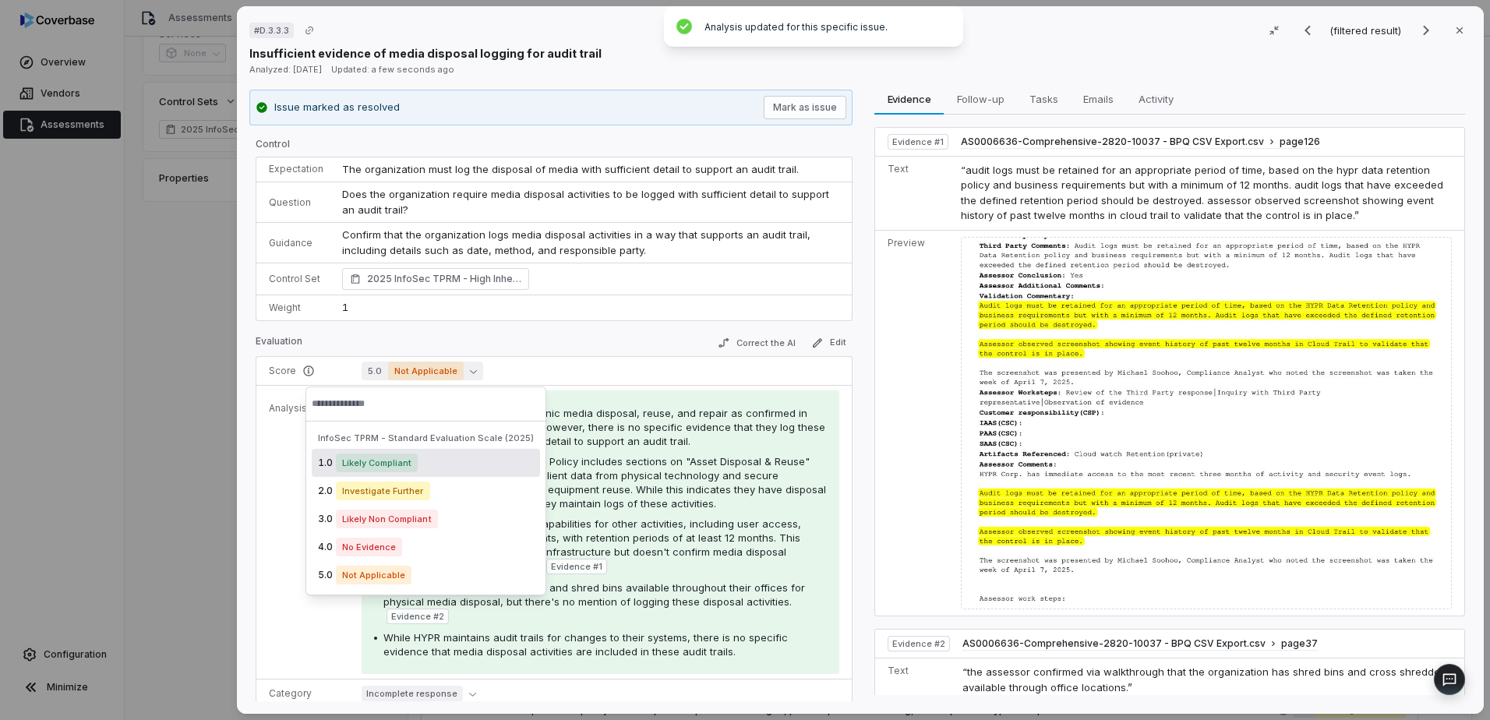
click at [427, 456] on div "1.0 Likely Compliant" at bounding box center [426, 463] width 228 height 28
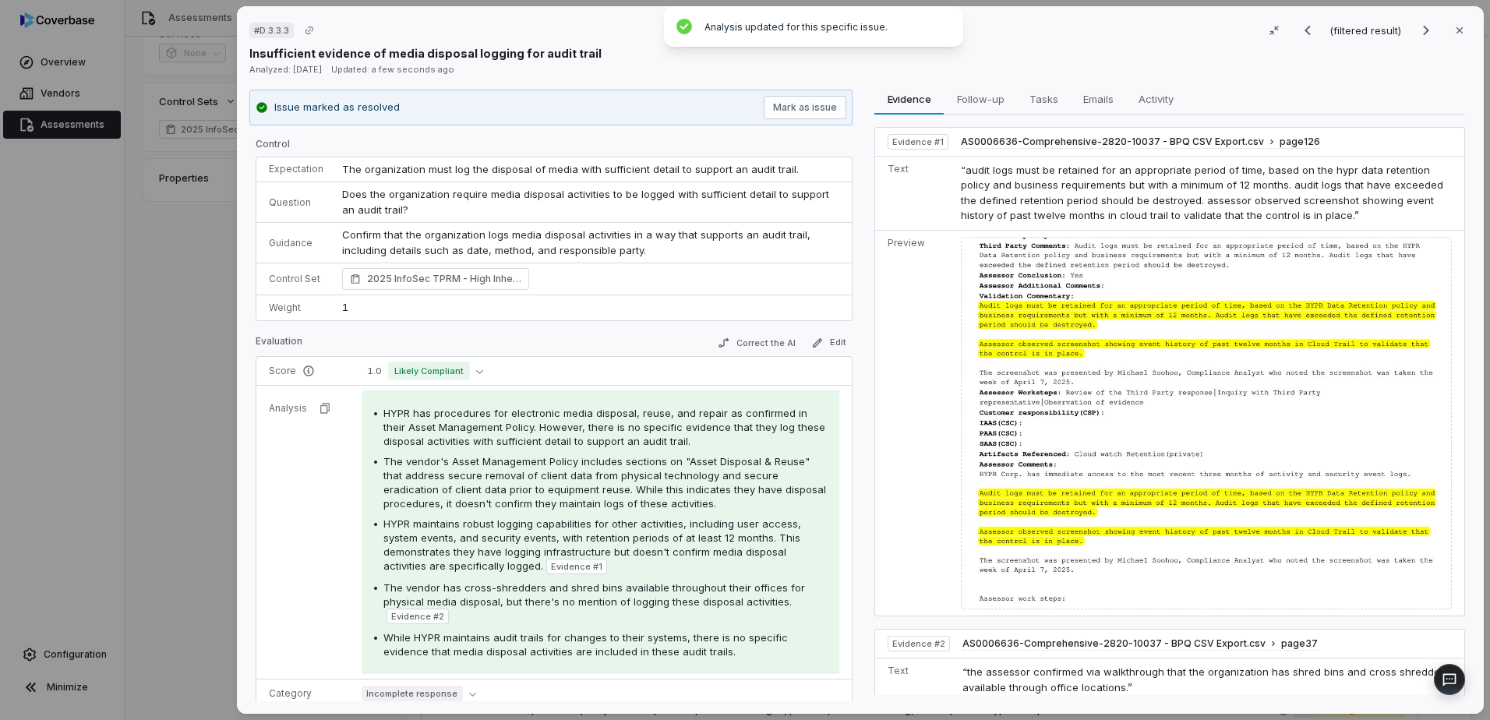
click at [579, 330] on div "Control Expectation The organization must log the disposal of media with suffic…" at bounding box center [554, 420] width 597 height 564
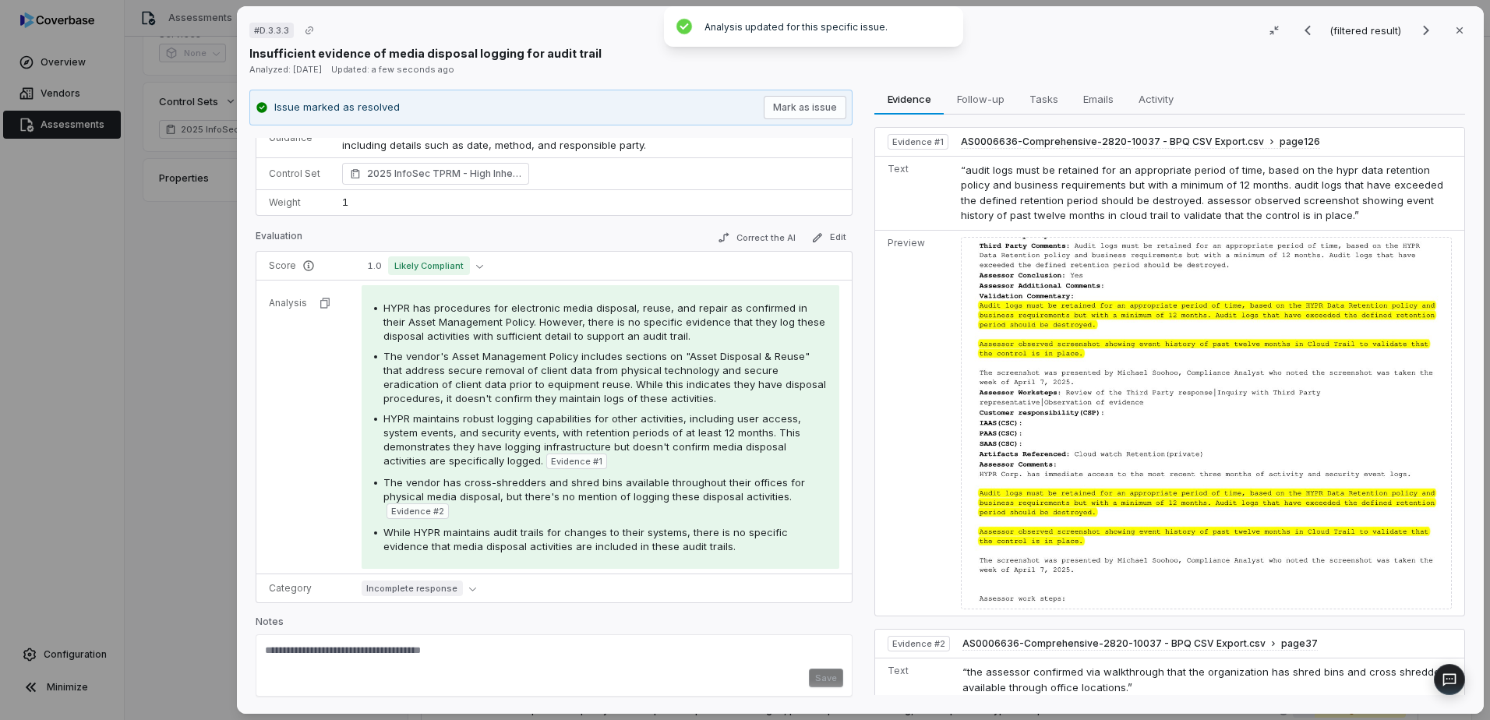
scroll to position [107, 0]
click at [204, 538] on div "# D.3.3.3 (filtered result) Close Insufficient evidence of media disposal loggi…" at bounding box center [745, 360] width 1490 height 720
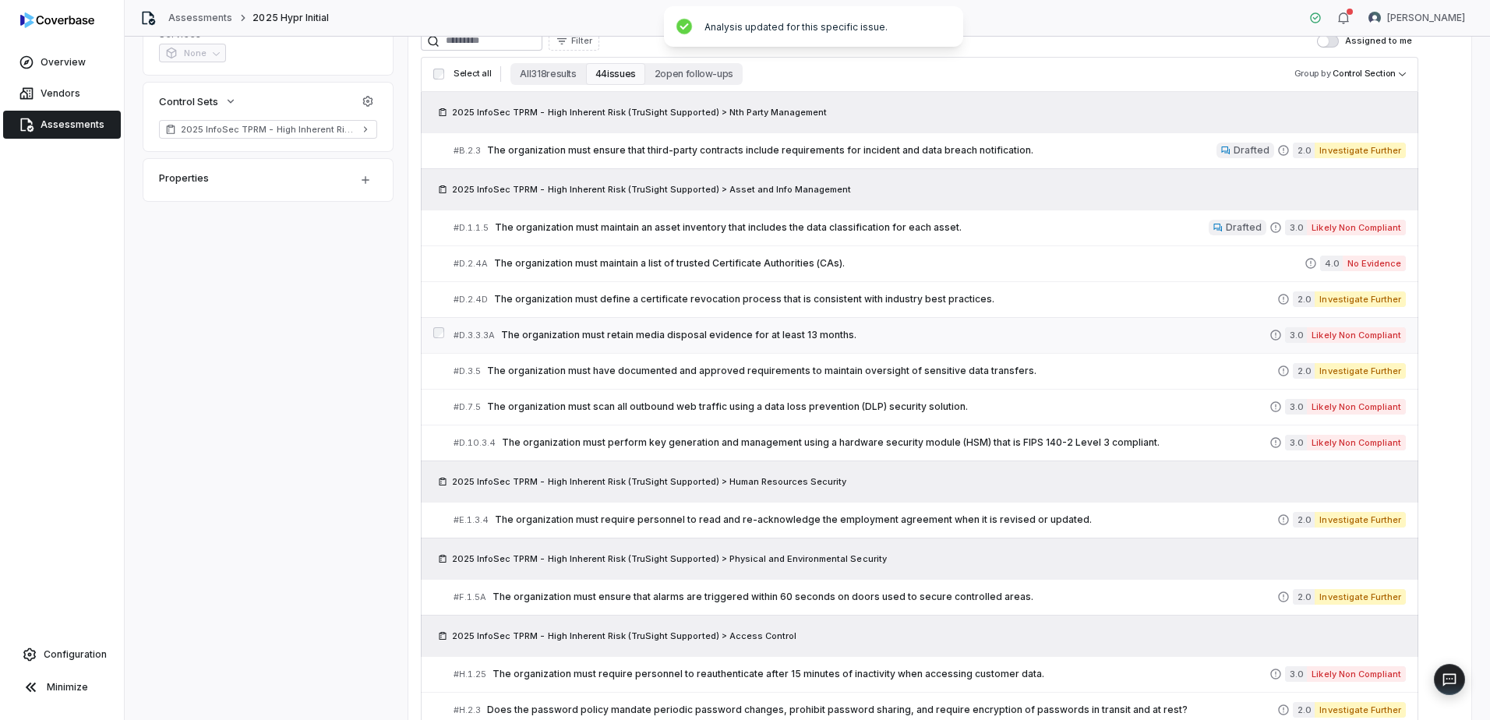
click at [879, 344] on link "# D.3.3.3A The organization must retain media disposal evidence for at least 13…" at bounding box center [930, 335] width 952 height 35
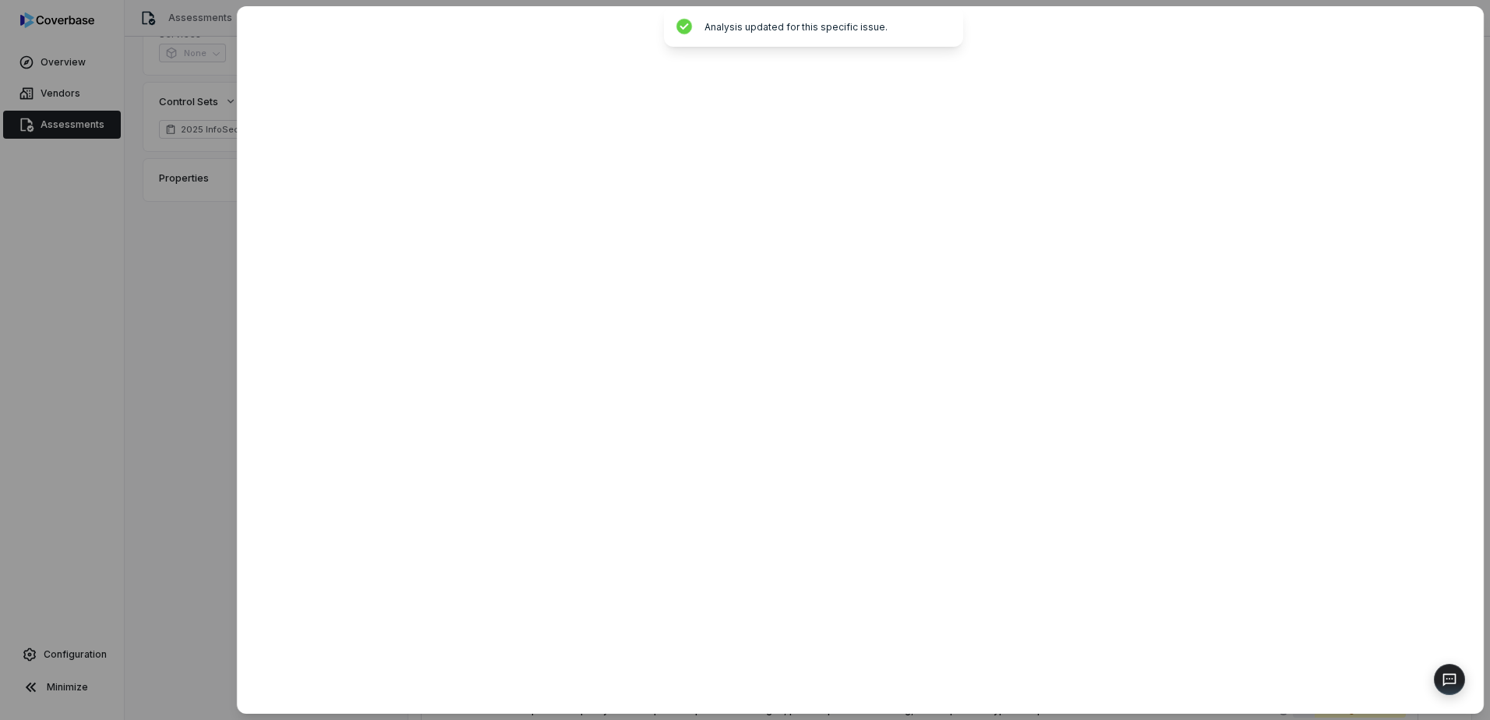
click at [189, 474] on div at bounding box center [745, 360] width 1490 height 720
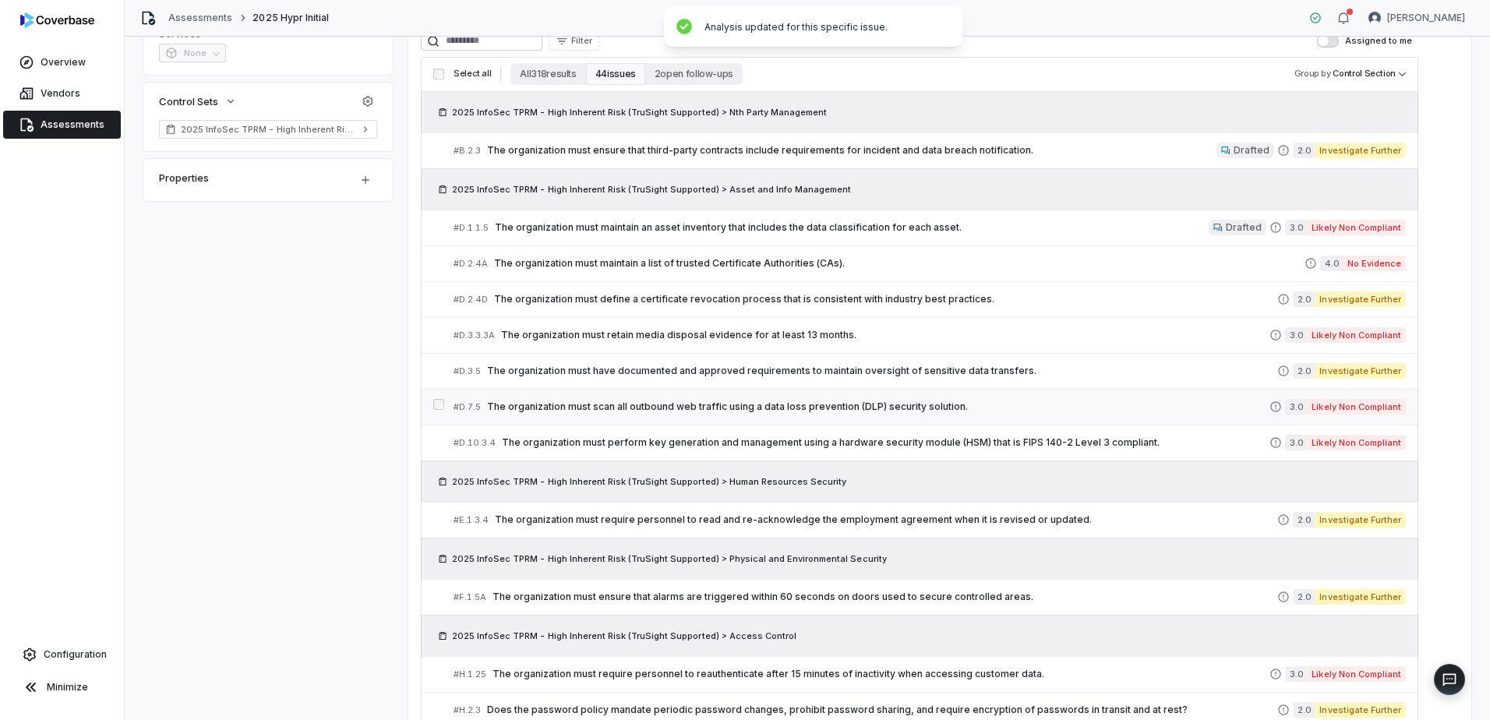
click at [906, 411] on span "The organization must scan all outbound web traffic using a data loss preventio…" at bounding box center [878, 407] width 782 height 12
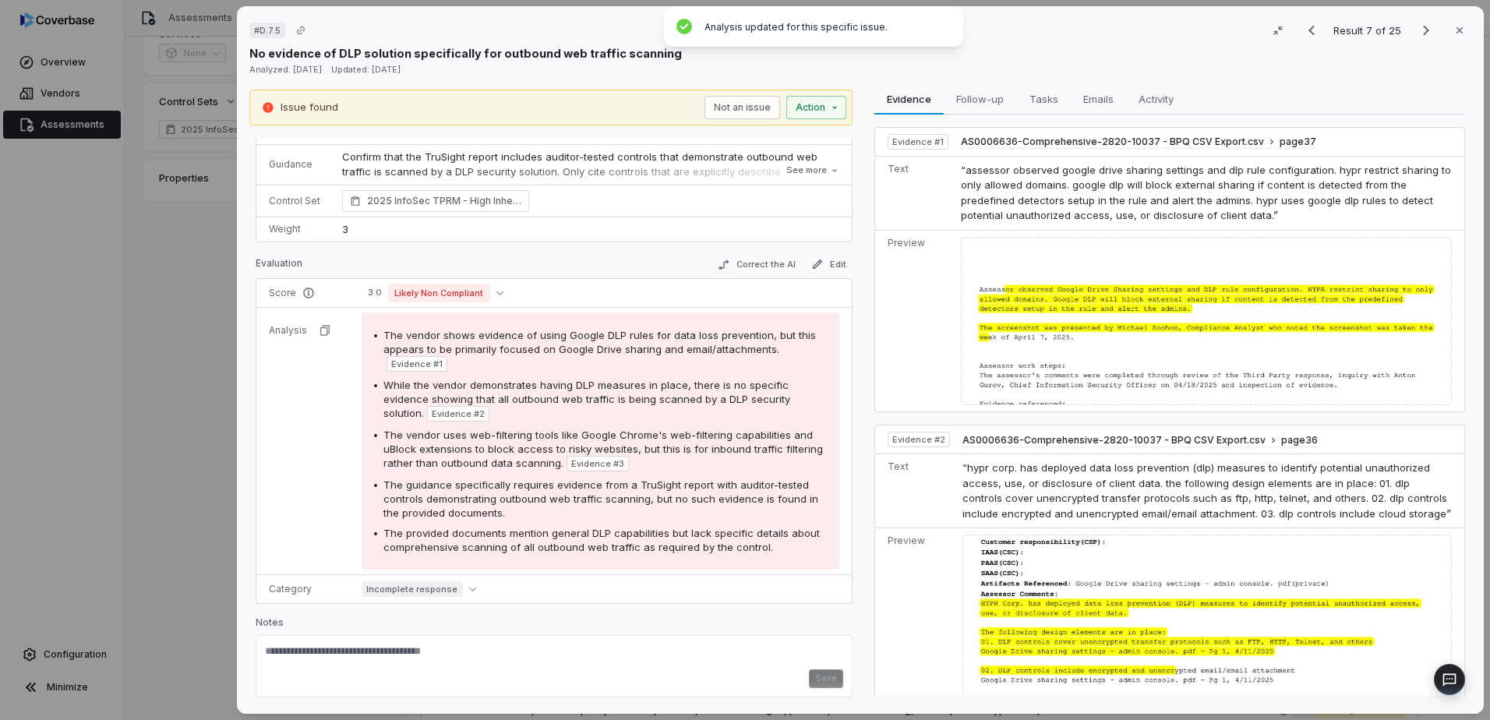
scroll to position [95, 0]
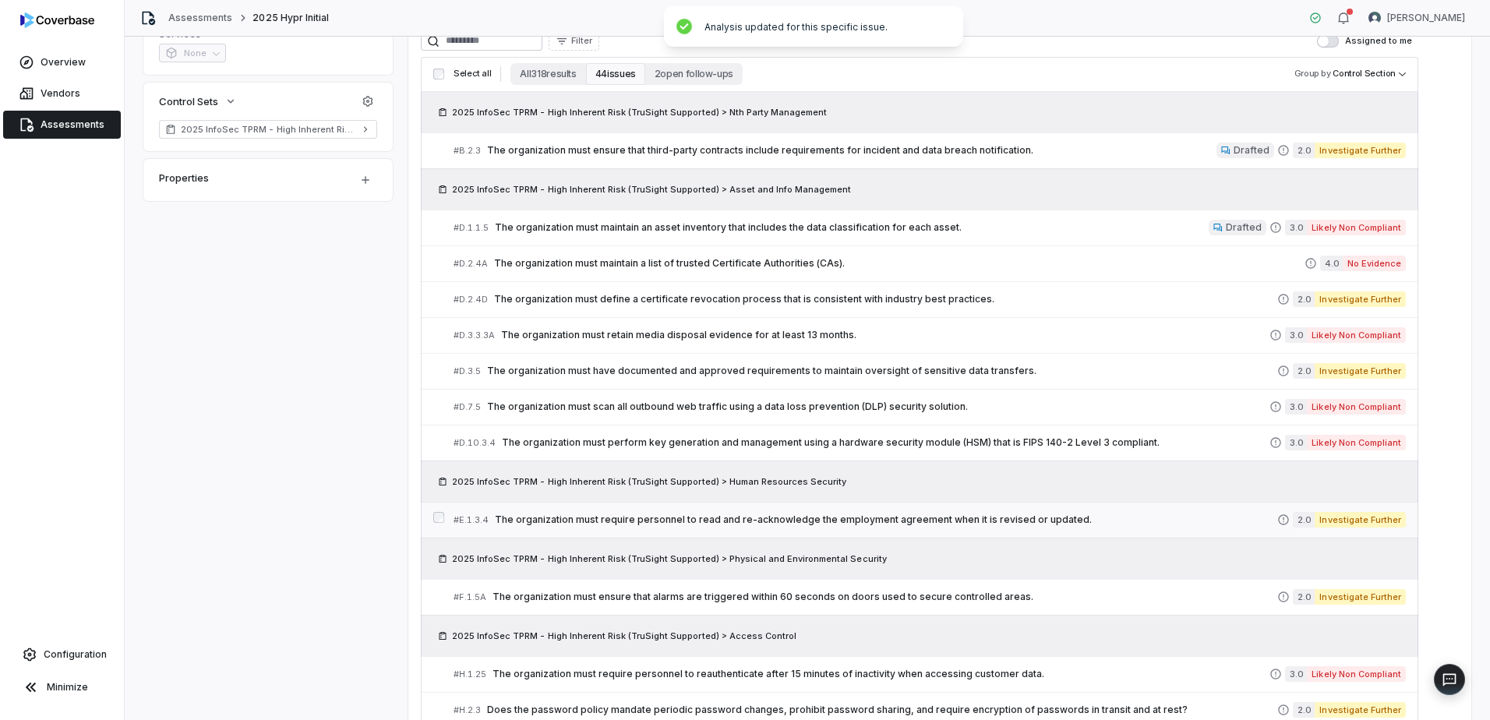
click at [944, 521] on span "The organization must require personnel to read and re-acknowledge the employme…" at bounding box center [886, 520] width 782 height 12
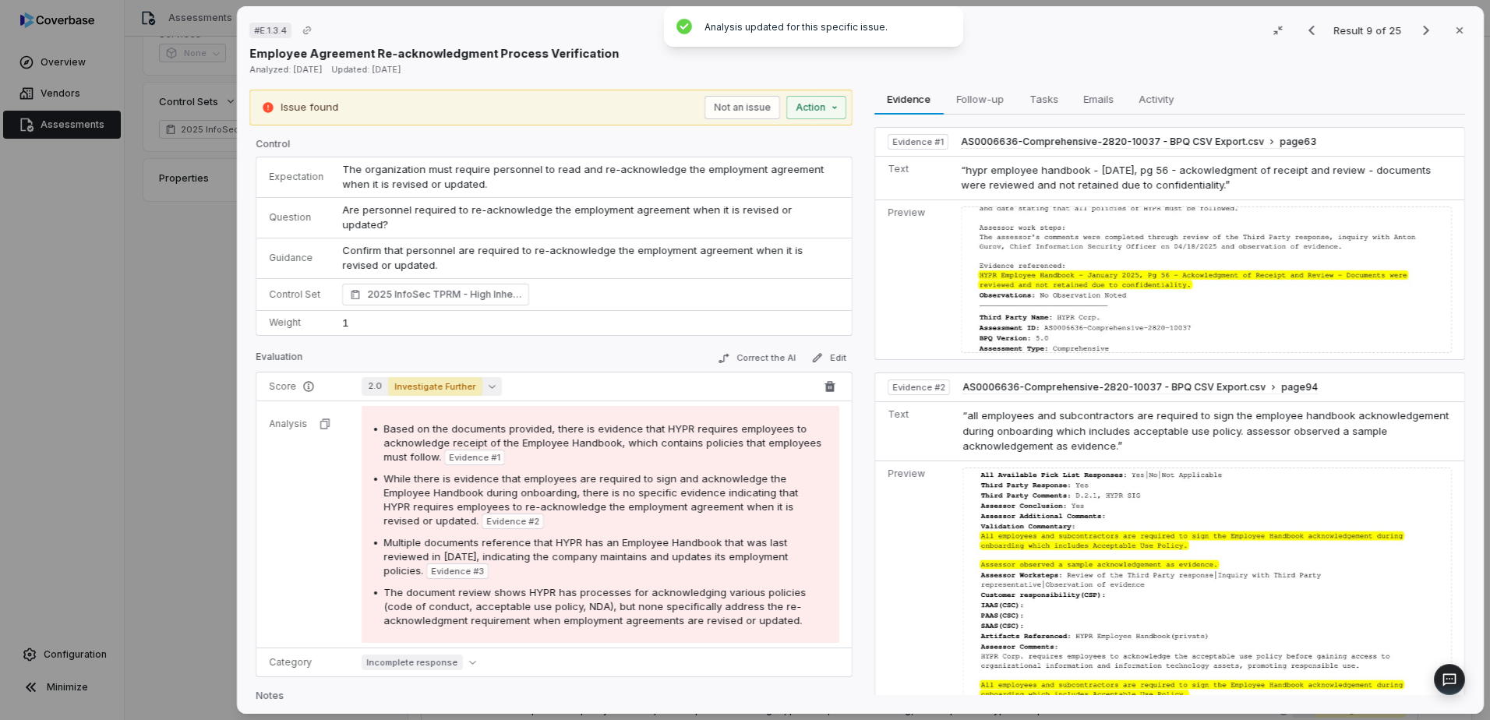
click at [491, 377] on button "2.0 Investigate Further" at bounding box center [432, 386] width 140 height 19
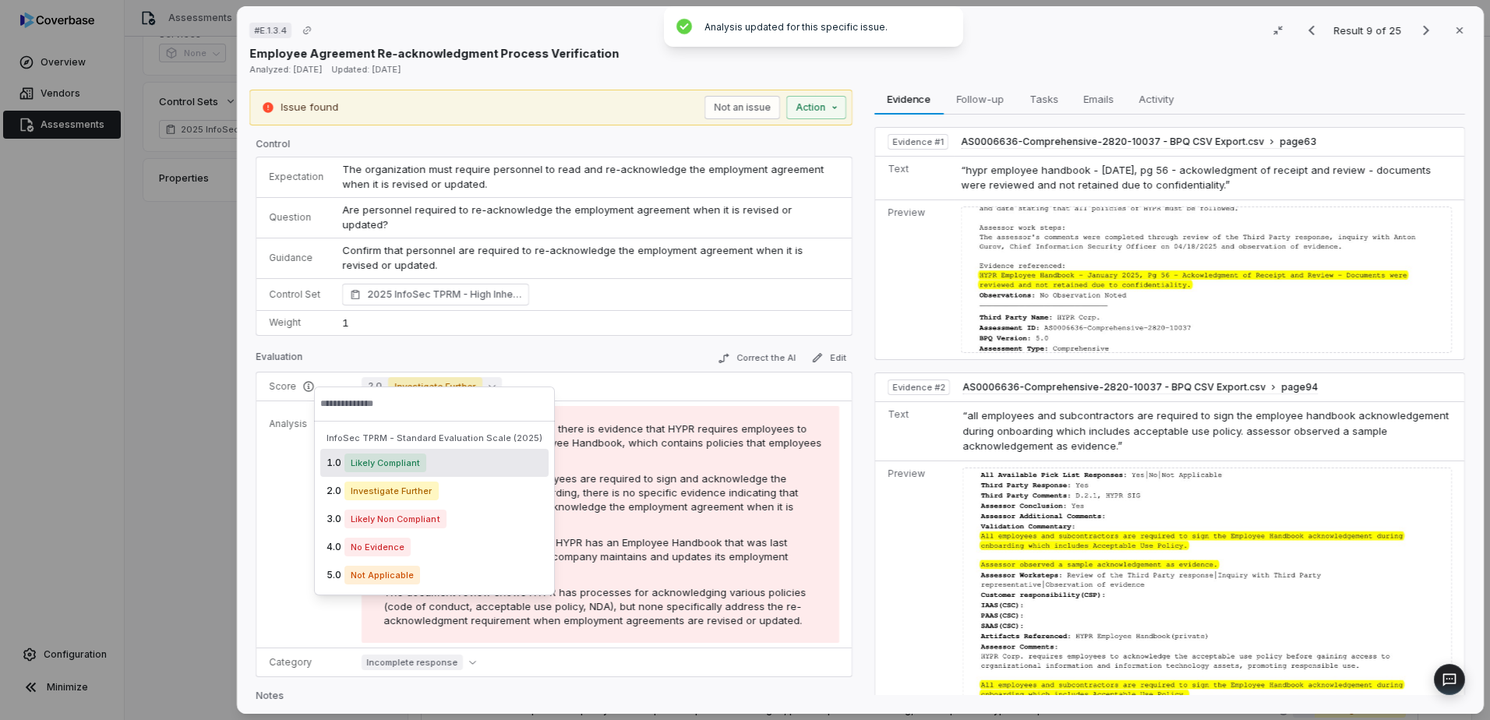
click at [439, 463] on div "1.0 Likely Compliant" at bounding box center [434, 463] width 228 height 28
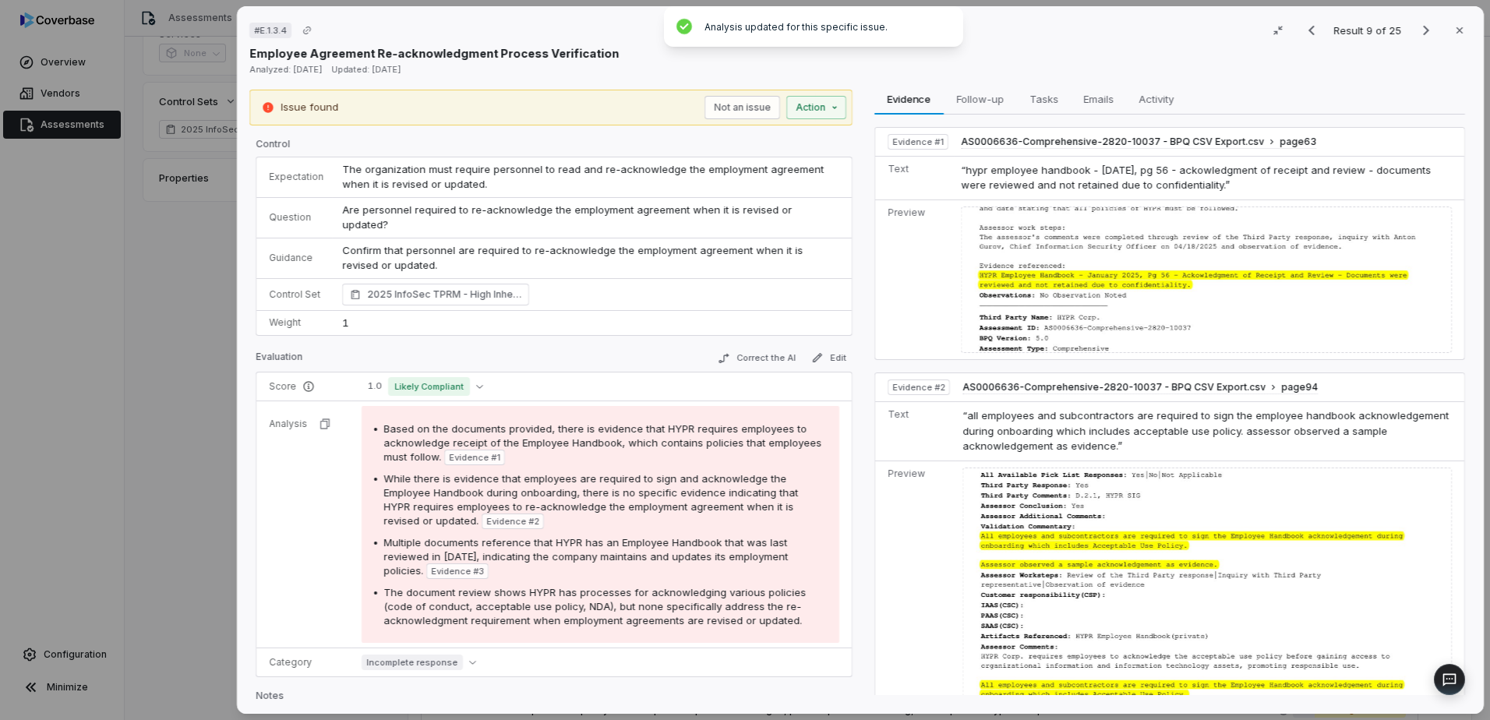
click at [553, 348] on div "Evaluation Correct the AI Edit" at bounding box center [554, 359] width 597 height 23
click at [202, 520] on div "# E.1.3.4 Result 9 of 25 Close Employee Agreement Re-acknowledgment Process Ver…" at bounding box center [745, 360] width 1490 height 720
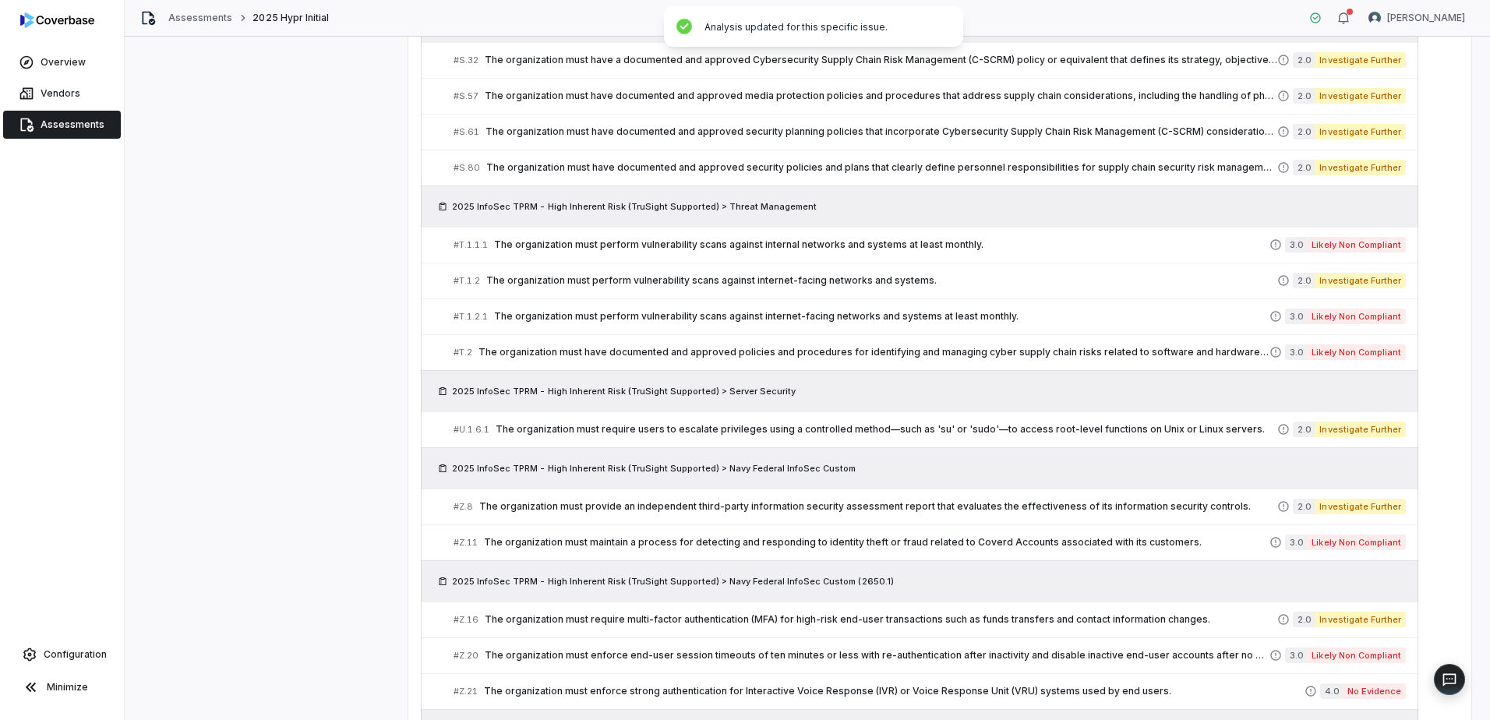
scroll to position [1948, 0]
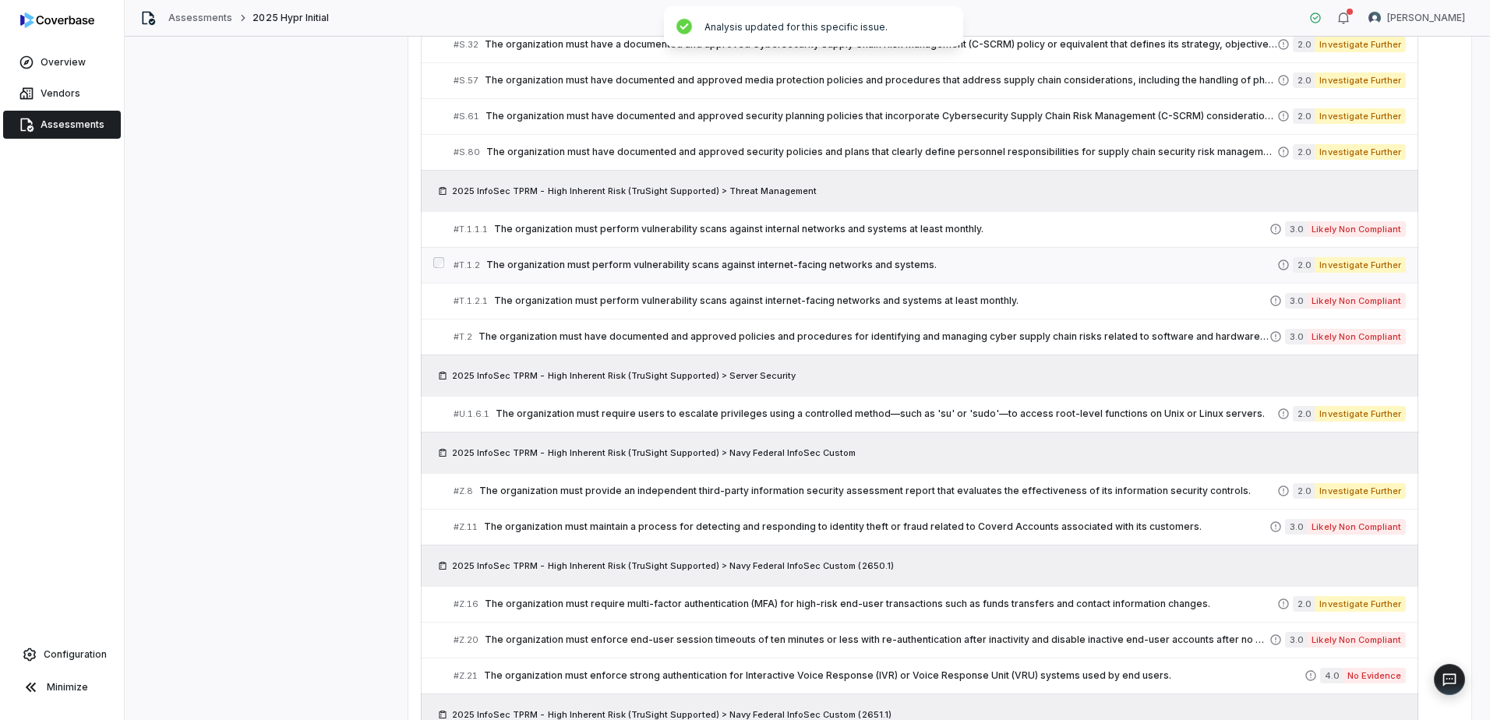
click at [937, 270] on span "The organization must perform vulnerability scans against internet-facing netwo…" at bounding box center [881, 265] width 791 height 12
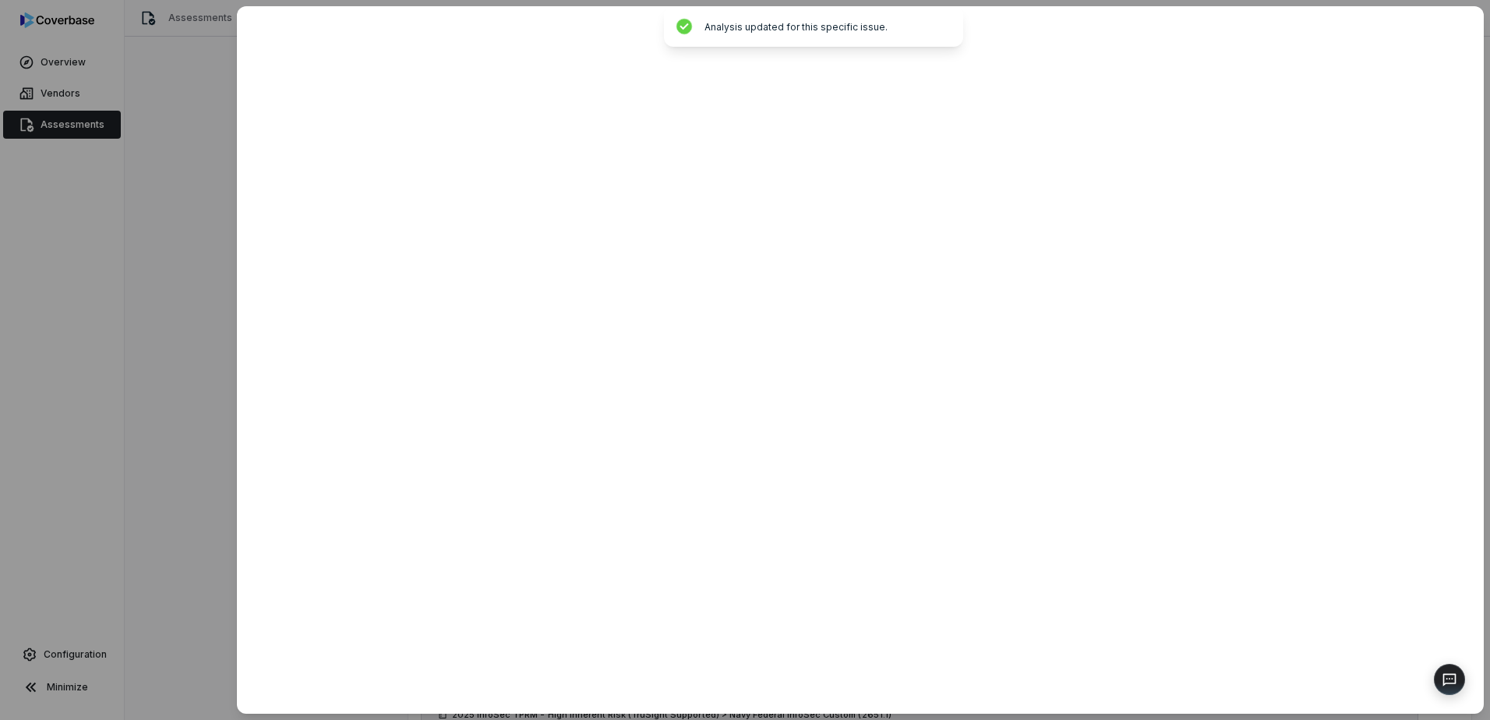
click at [165, 414] on div at bounding box center [745, 360] width 1490 height 720
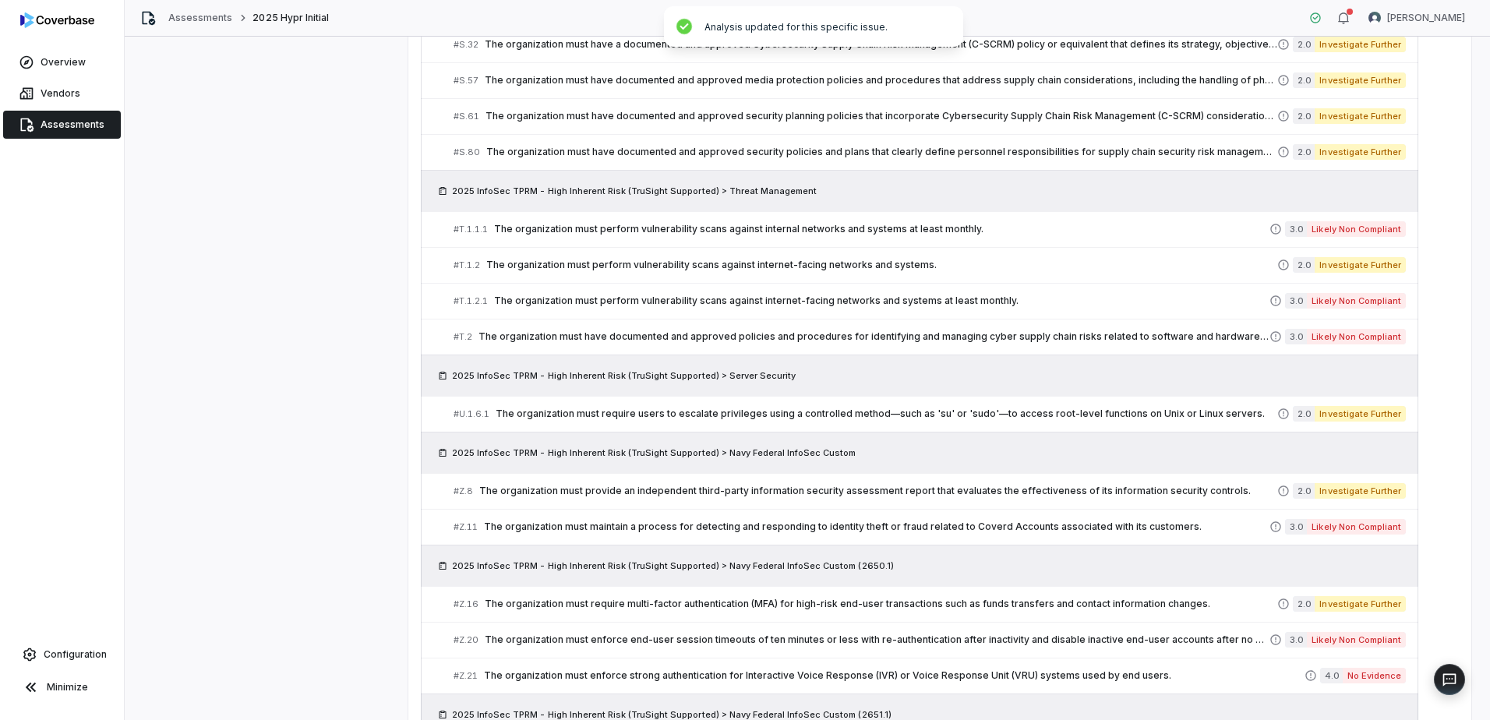
drag, startPoint x: 262, startPoint y: 457, endPoint x: 287, endPoint y: 454, distance: 25.1
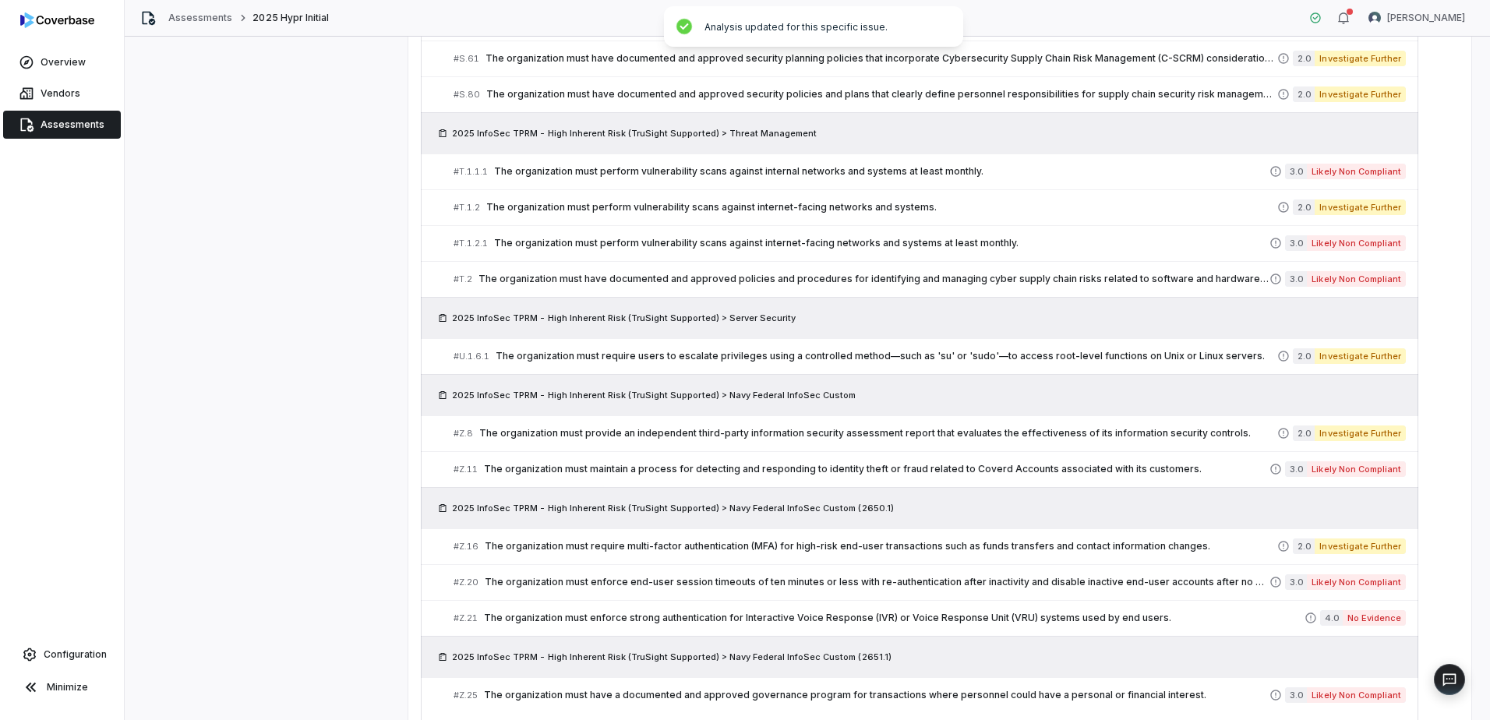
scroll to position [2111, 0]
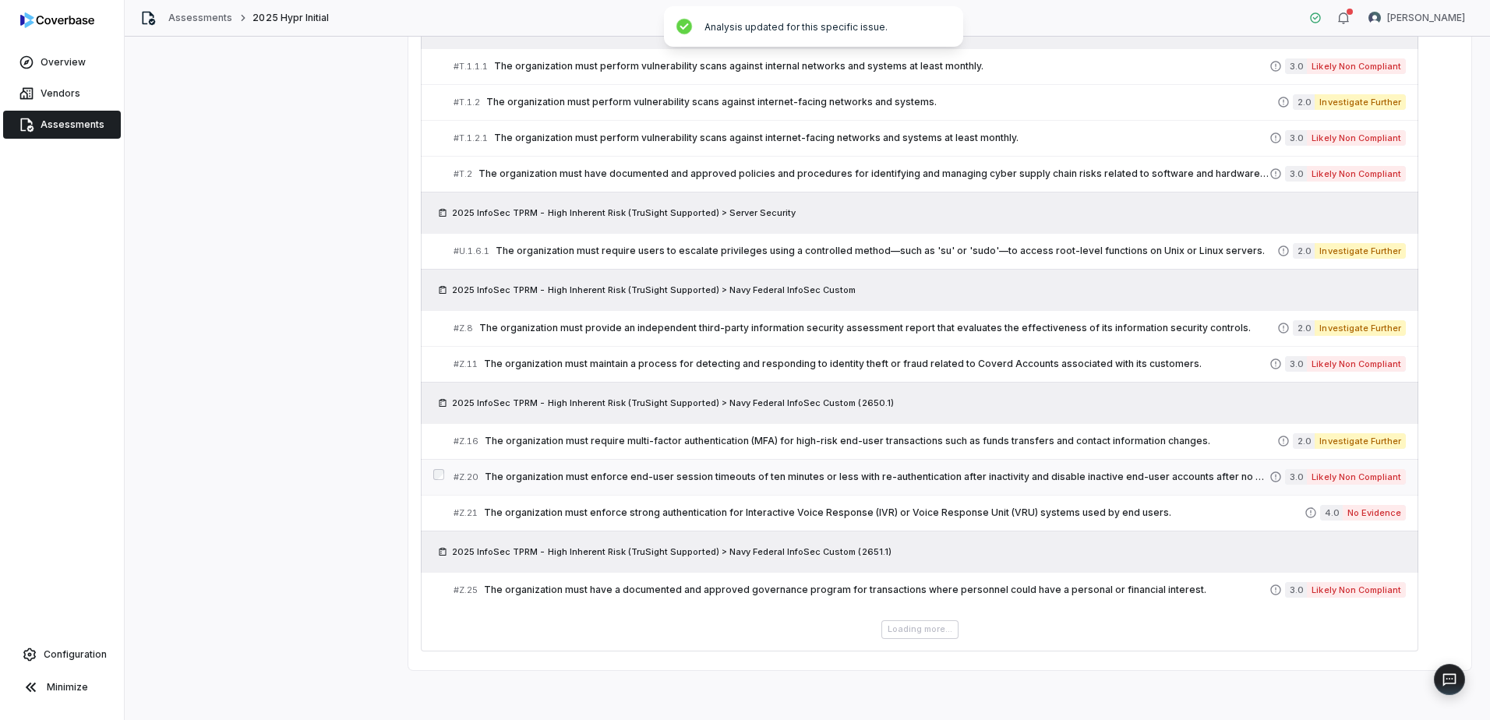
click at [952, 485] on link "# Z.20 The organization must enforce end-user session timeouts of ten minutes o…" at bounding box center [930, 477] width 952 height 35
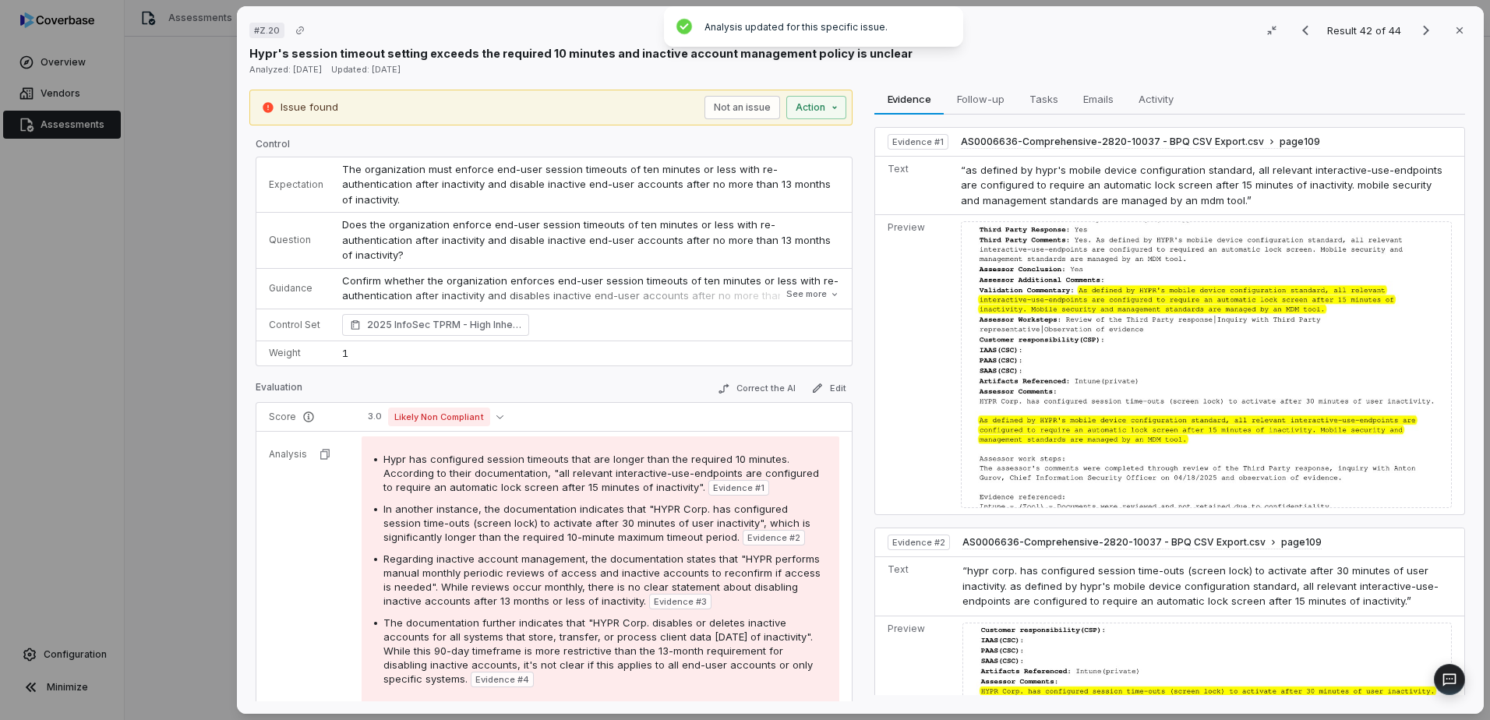
scroll to position [2067, 0]
click at [796, 295] on button "See more" at bounding box center [813, 295] width 62 height 28
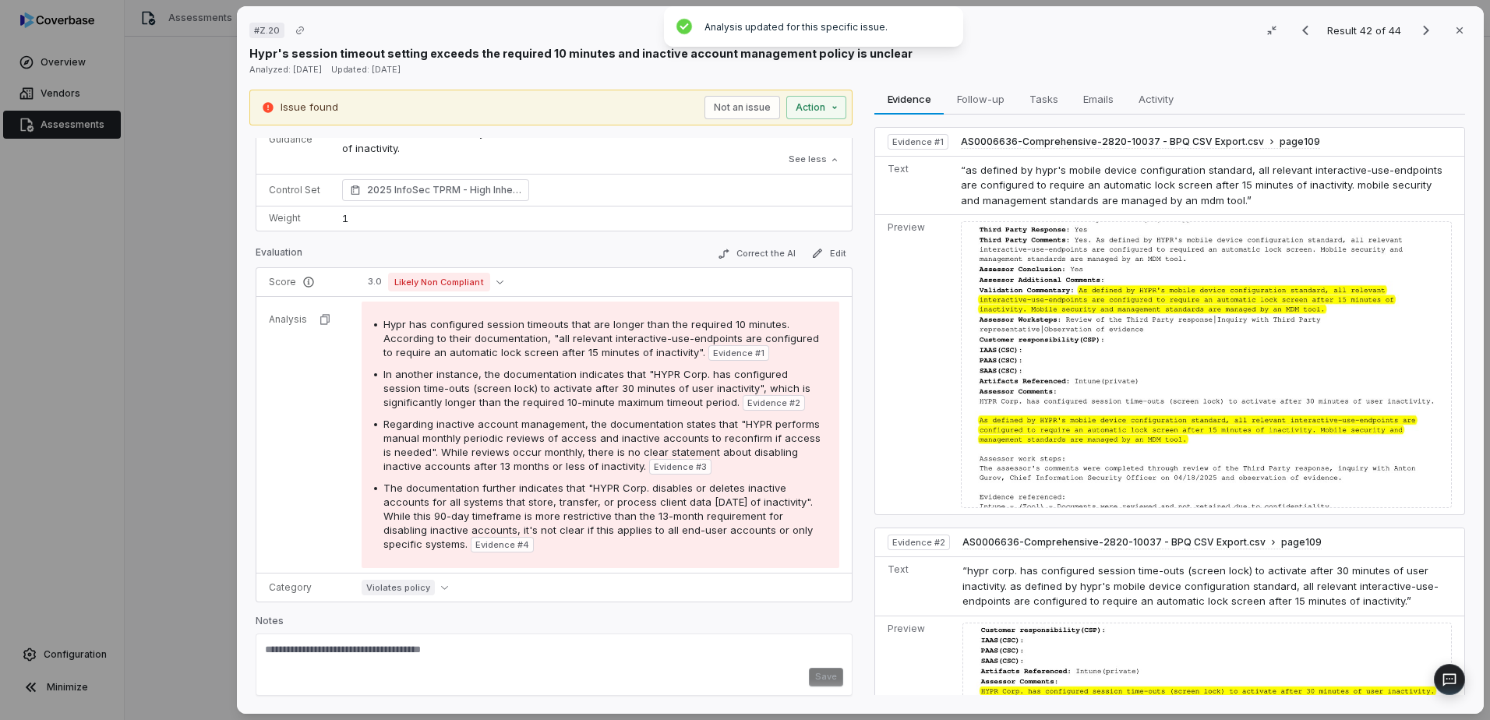
scroll to position [0, 0]
